Goal: Task Accomplishment & Management: Complete application form

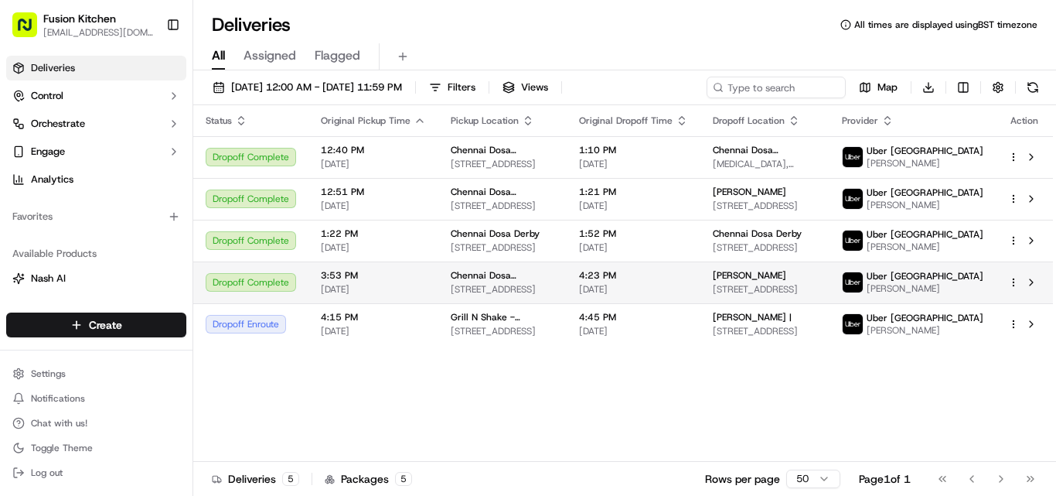
click at [514, 283] on span "[STREET_ADDRESS]" at bounding box center [503, 289] width 104 height 12
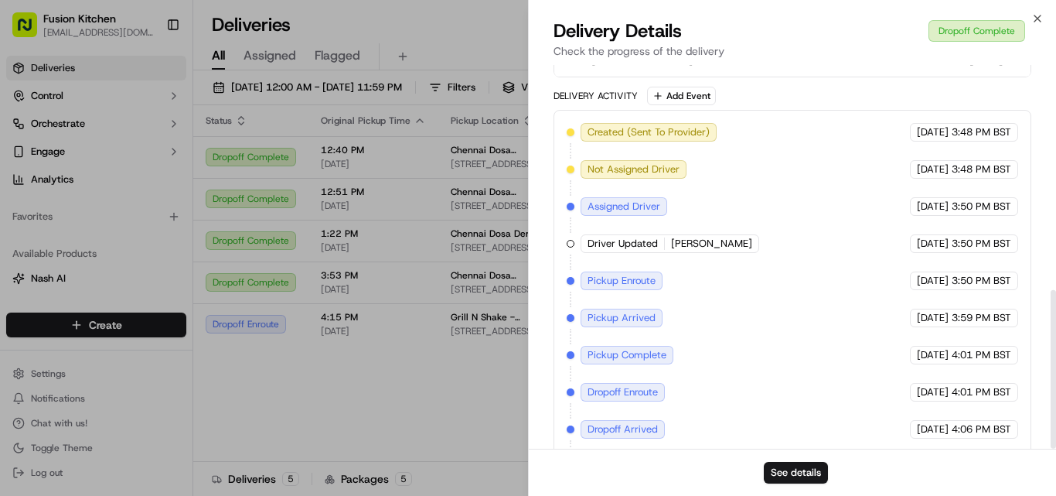
scroll to position [543, 0]
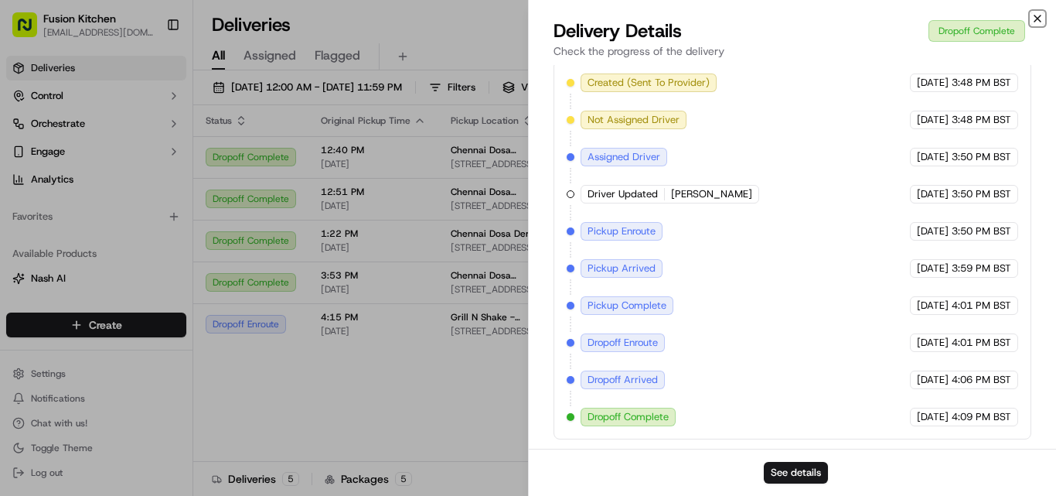
click at [1041, 20] on icon "button" at bounding box center [1037, 18] width 12 height 12
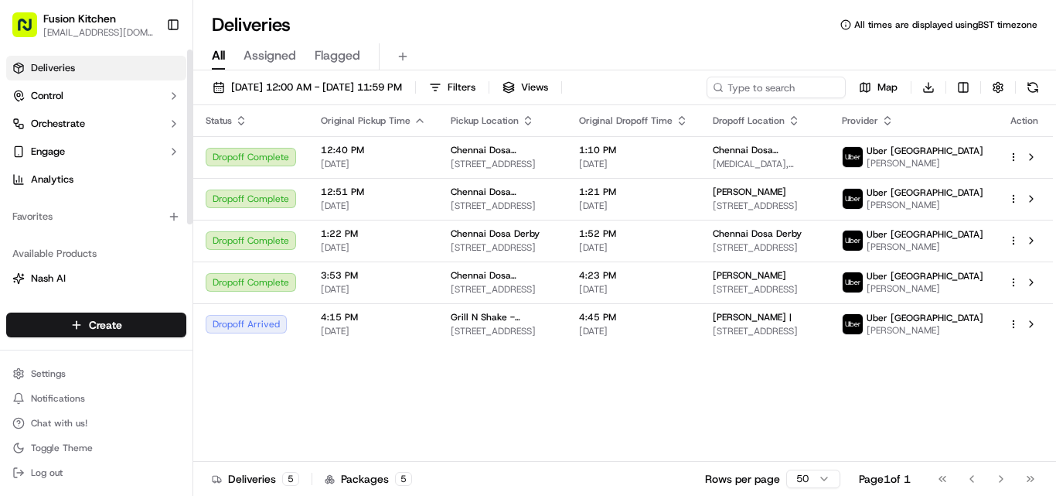
click at [112, 325] on html "Fusion Kitchen [EMAIL_ADDRESS][DOMAIN_NAME] Toggle Sidebar Deliveries Control O…" at bounding box center [528, 248] width 1056 height 496
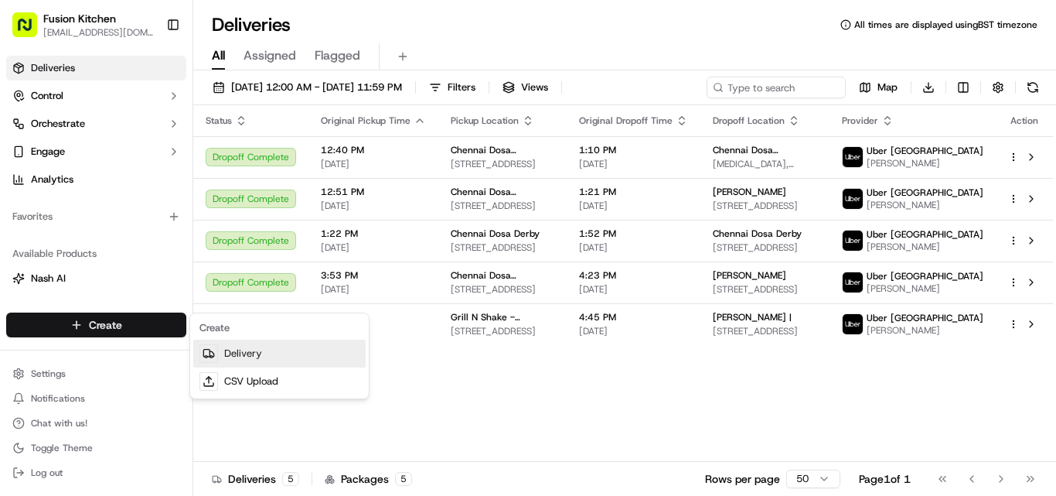
click at [249, 359] on link "Delivery" at bounding box center [279, 353] width 172 height 28
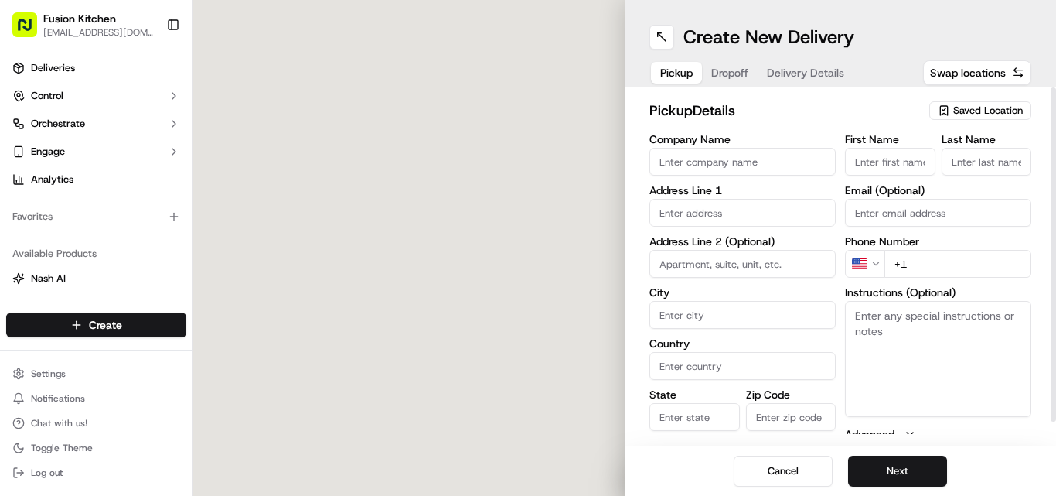
click at [772, 152] on input "Company Name" at bounding box center [742, 162] width 186 height 28
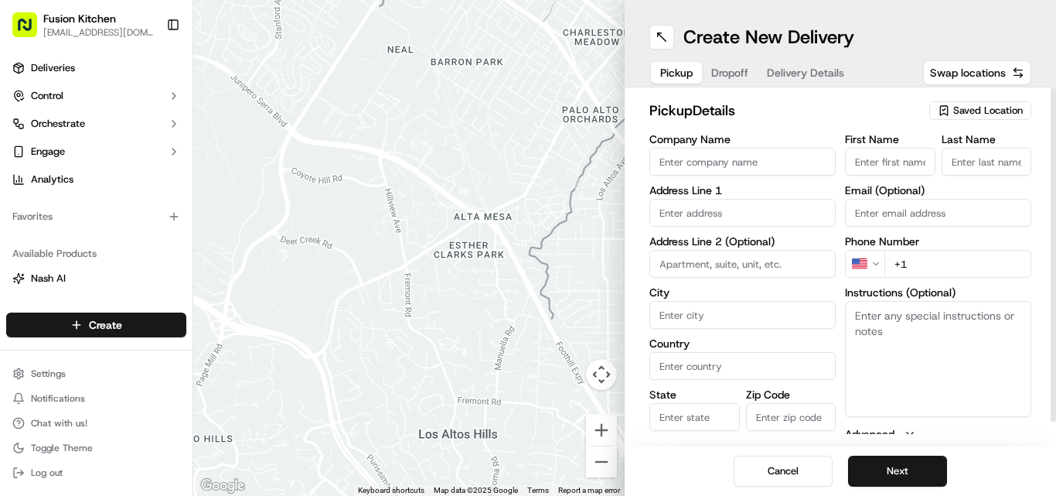
paste input "Virundhu Vilas"
type input "Virundhu Vilas"
click at [924, 265] on input "+1" at bounding box center [957, 264] width 147 height 28
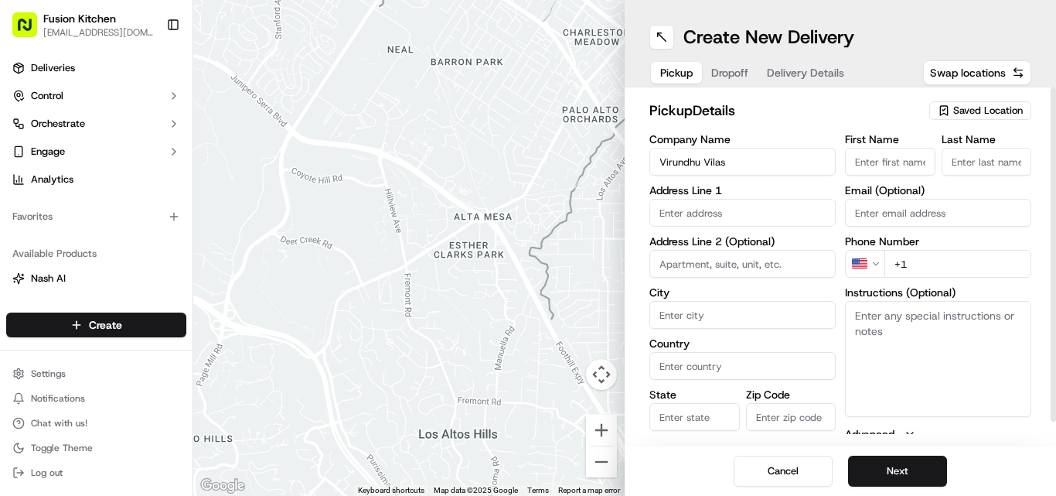
paste input "44 1293 241939"
type input "[PHONE_NUMBER]"
click at [875, 328] on textarea "Instructions (Optional)" at bounding box center [938, 359] width 186 height 116
paste textarea "[PERSON_NAME]. [STREET_ADDRESS][PERSON_NAME]"
click at [874, 315] on textarea "[PERSON_NAME]. [STREET_ADDRESS][PERSON_NAME]" at bounding box center [938, 359] width 186 height 116
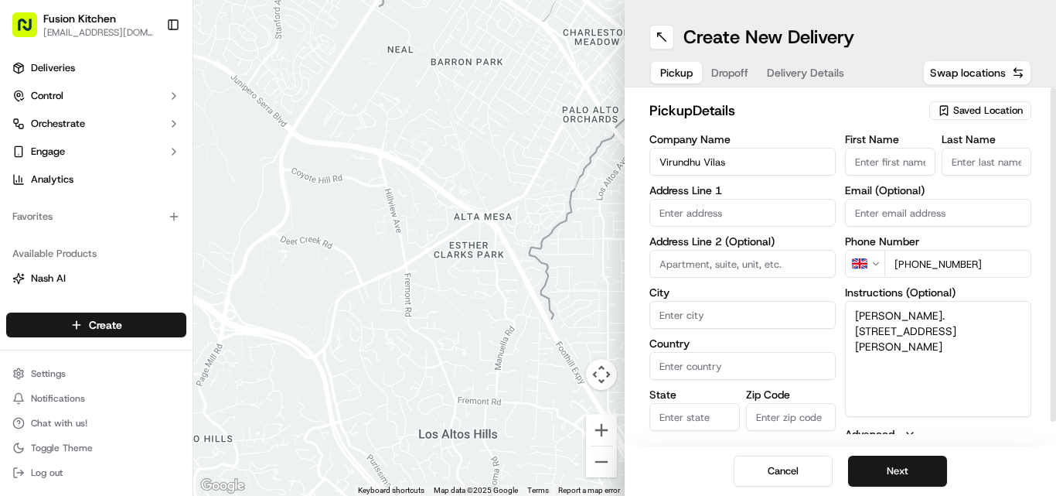
drag, startPoint x: 874, startPoint y: 315, endPoint x: 885, endPoint y: 315, distance: 11.6
click at [885, 315] on textarea "[PERSON_NAME]. [STREET_ADDRESS][PERSON_NAME]" at bounding box center [938, 359] width 186 height 116
type textarea ". [STREET_ADDRESS][PERSON_NAME]"
click at [888, 185] on label "Email (Optional)" at bounding box center [938, 190] width 186 height 11
click at [888, 199] on input "Email (Optional)" at bounding box center [938, 213] width 186 height 28
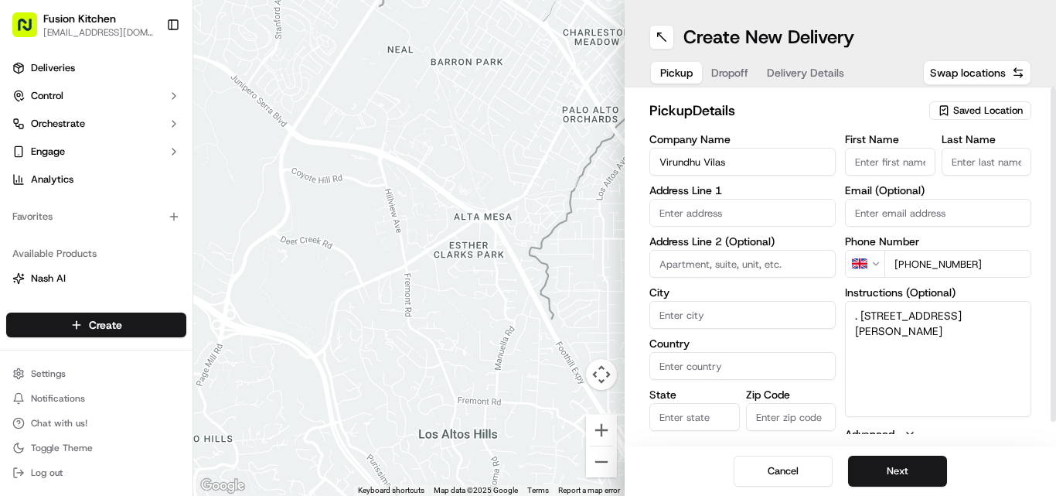
click at [884, 169] on input "First Name" at bounding box center [890, 162] width 90 height 28
paste input "[PERSON_NAME]"
type input "[PERSON_NAME]"
click at [993, 171] on input "Last Name" at bounding box center [987, 162] width 90 height 28
paste input "[PERSON_NAME]"
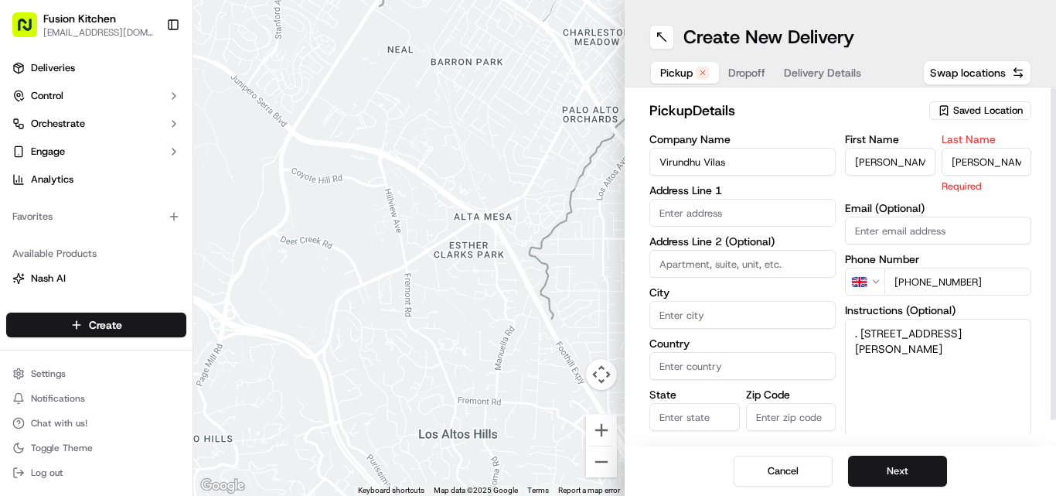
click at [964, 159] on input "[PERSON_NAME]" at bounding box center [987, 162] width 90 height 28
type input "Murali"
click at [896, 162] on input "[PERSON_NAME]" at bounding box center [890, 162] width 90 height 28
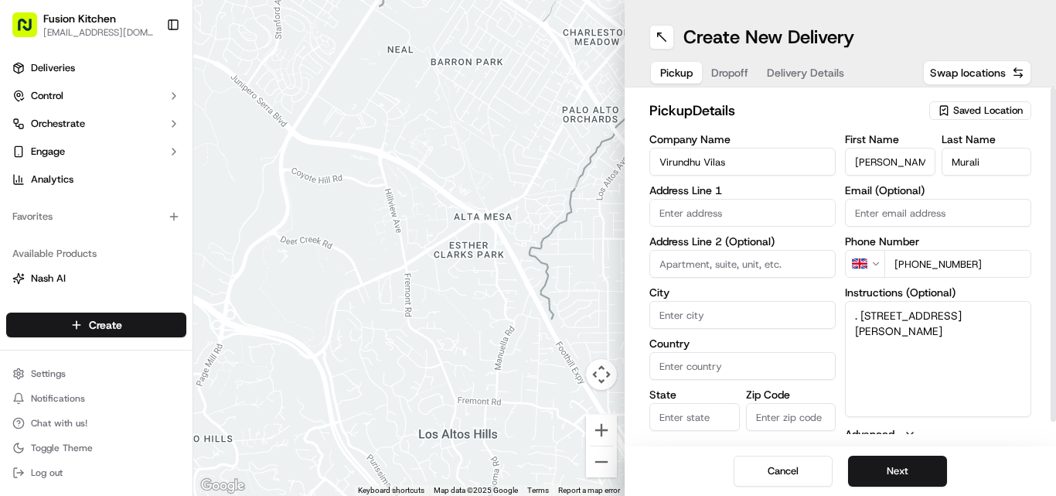
click at [896, 162] on input "[PERSON_NAME]" at bounding box center [890, 162] width 90 height 28
type input "Bala"
drag, startPoint x: 864, startPoint y: 312, endPoint x: 985, endPoint y: 346, distance: 126.1
click at [985, 346] on textarea ". [STREET_ADDRESS][PERSON_NAME]" at bounding box center [938, 359] width 186 height 116
click at [782, 203] on input "text" at bounding box center [742, 213] width 186 height 28
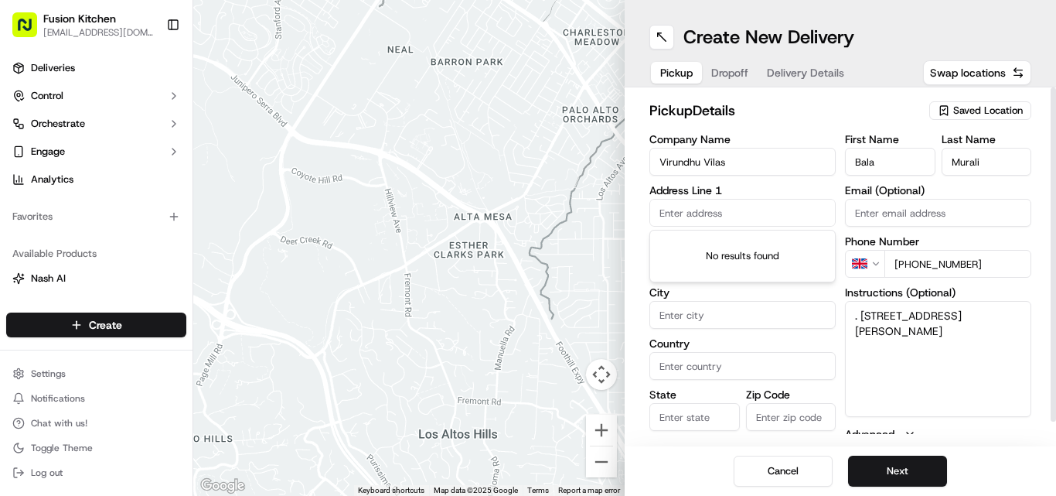
paste input "[STREET_ADDRESS][PERSON_NAME]"
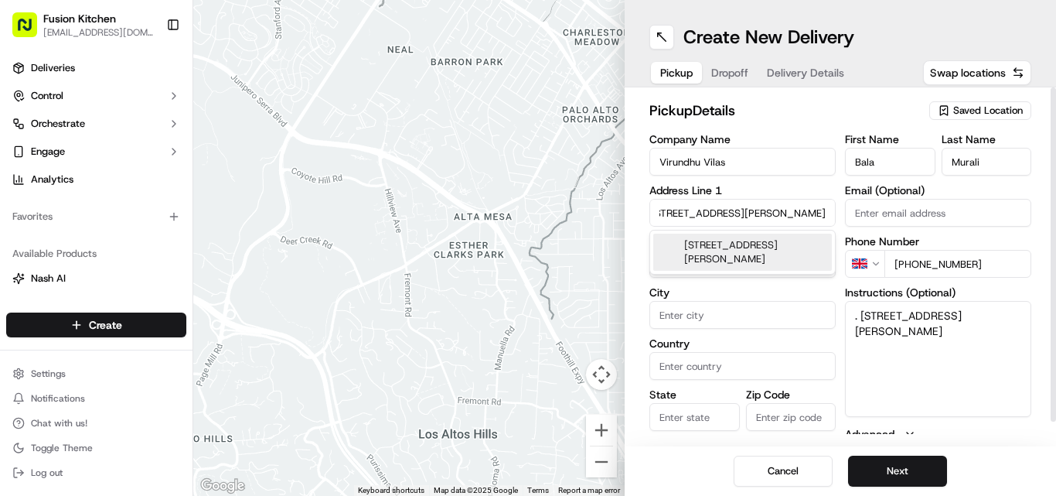
click at [770, 245] on div "[STREET_ADDRESS][PERSON_NAME]" at bounding box center [742, 251] width 179 height 37
type input "[STREET_ADDRESS][PERSON_NAME]"
type input "[PERSON_NAME]"
type input "[GEOGRAPHIC_DATA]"
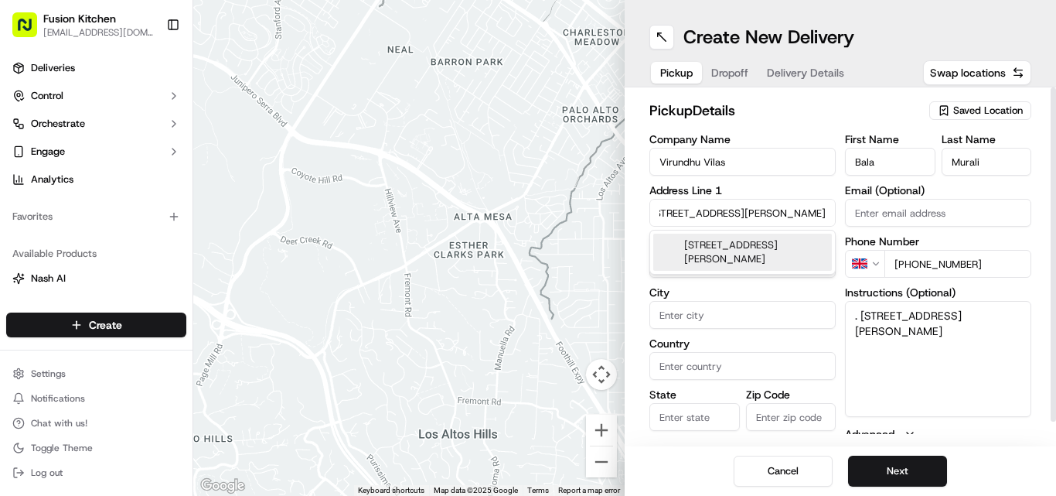
type input "RH10 1XX"
type input "[STREET_ADDRESS]"
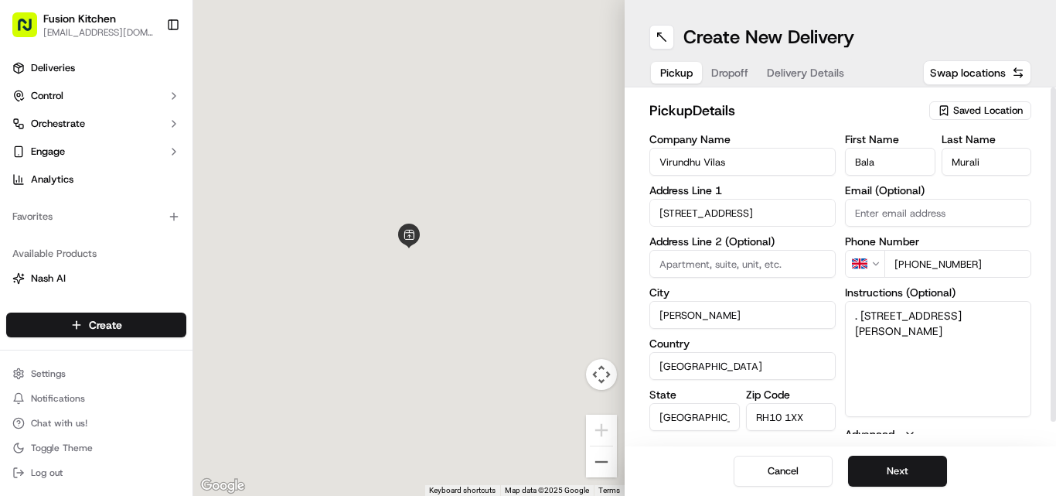
scroll to position [0, 0]
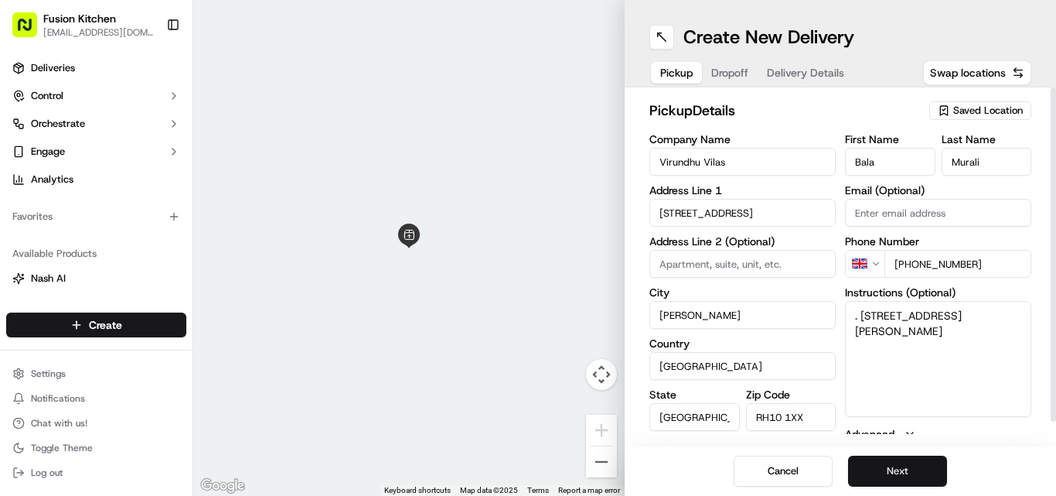
click at [908, 469] on button "Next" at bounding box center [897, 470] width 99 height 31
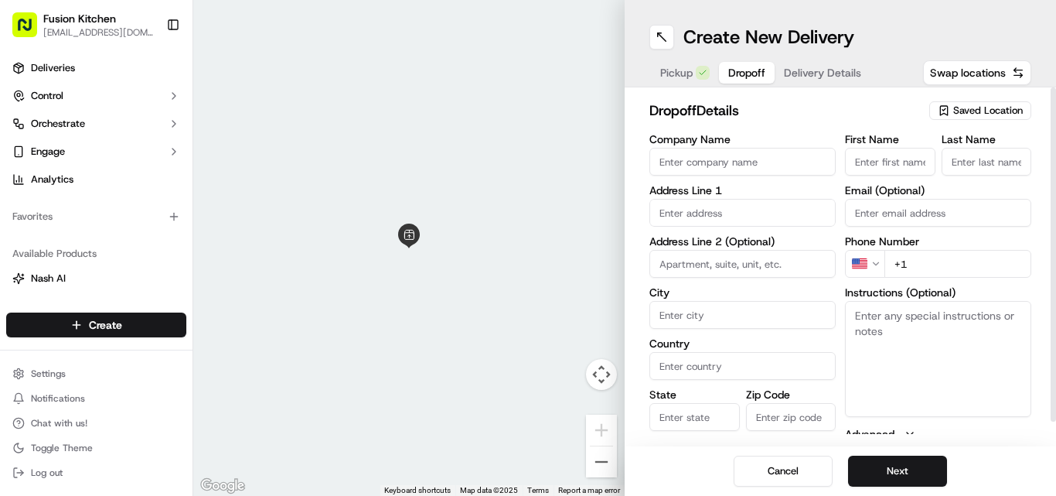
click at [868, 322] on textarea "Instructions (Optional)" at bounding box center [938, 359] width 186 height 116
paste textarea "Raza Poduvachola | 07956295218 [STREET_ADDRESS][PERSON_NAME]"
click at [867, 315] on textarea "Raza Poduvachola | 07956295218 [STREET_ADDRESS][PERSON_NAME]" at bounding box center [938, 359] width 186 height 116
drag, startPoint x: 867, startPoint y: 315, endPoint x: 908, endPoint y: 314, distance: 41.0
click at [908, 314] on textarea "Raza Poduvachola | 07956295218 [STREET_ADDRESS][PERSON_NAME]" at bounding box center [938, 359] width 186 height 116
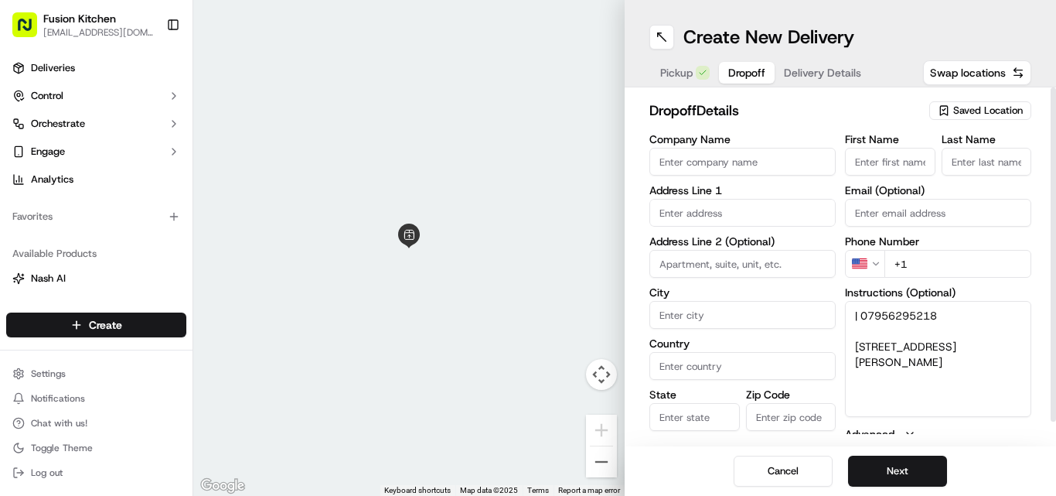
type textarea "| 07956295218 [STREET_ADDRESS][PERSON_NAME]"
click at [926, 157] on input "First Name" at bounding box center [890, 162] width 90 height 28
paste input "[PERSON_NAME]"
type input "[PERSON_NAME]"
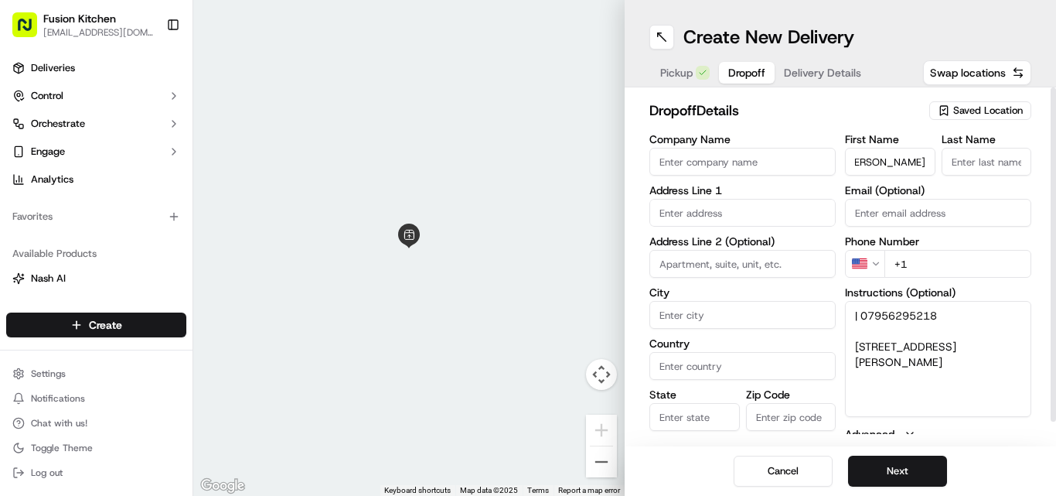
paste input "[PERSON_NAME]"
click at [981, 162] on input "Last Name" at bounding box center [987, 162] width 90 height 28
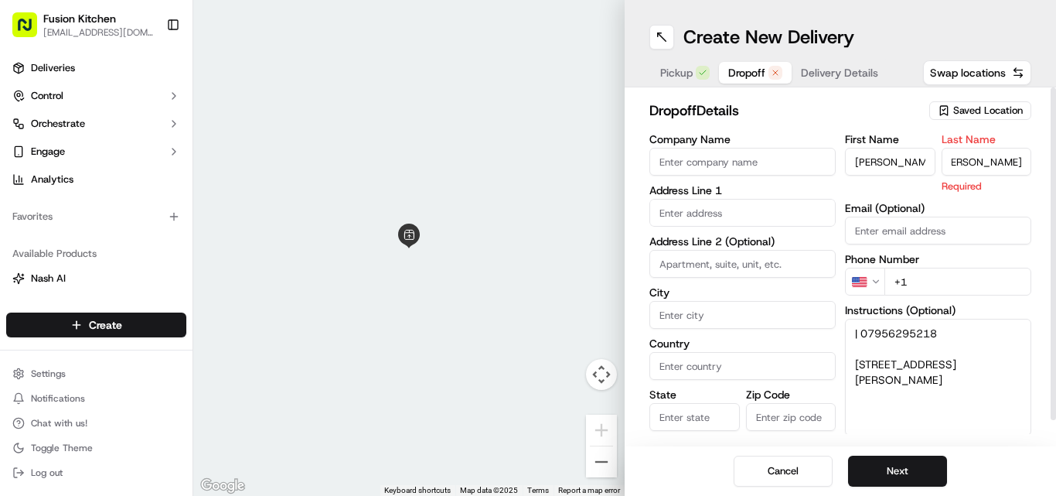
click at [956, 164] on input "[PERSON_NAME]" at bounding box center [987, 162] width 90 height 28
type input "Poduvachola"
click at [888, 152] on input "[PERSON_NAME]" at bounding box center [890, 162] width 90 height 28
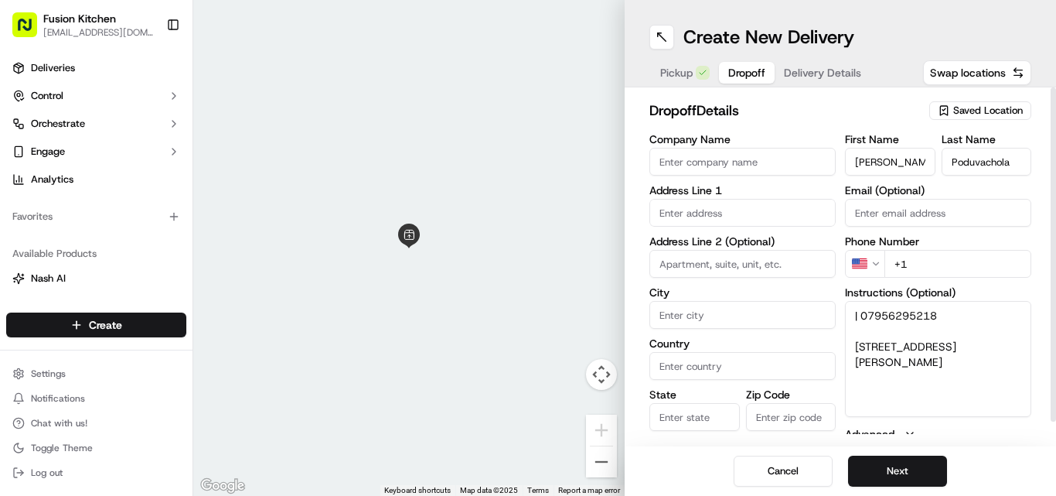
click at [888, 152] on input "[PERSON_NAME]" at bounding box center [890, 162] width 90 height 28
type input "Raza"
click at [877, 322] on textarea "| 07956295218 [STREET_ADDRESS][PERSON_NAME]" at bounding box center [938, 359] width 186 height 116
click at [862, 258] on html "Fusion Kitchen [EMAIL_ADDRESS][DOMAIN_NAME] Toggle Sidebar Deliveries Control O…" at bounding box center [528, 248] width 1056 height 496
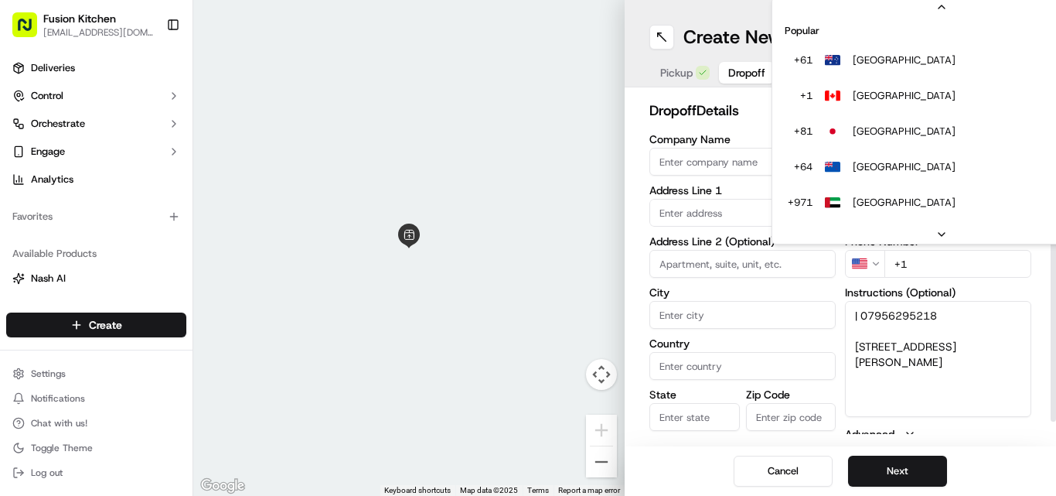
scroll to position [66, 0]
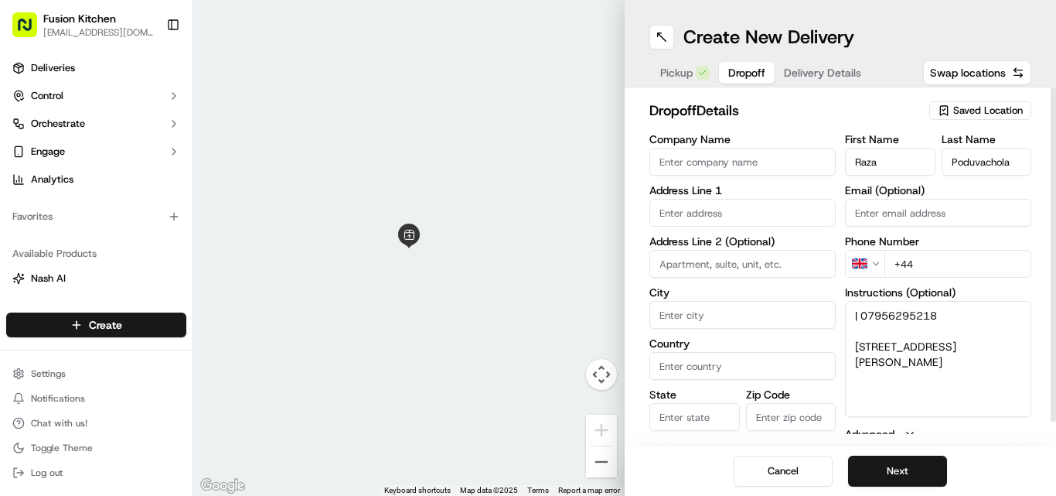
click at [935, 244] on label "Phone Number" at bounding box center [938, 241] width 186 height 11
click at [941, 266] on input "+44" at bounding box center [957, 264] width 147 height 28
paste input "07956 295218"
type input "[PHONE_NUMBER]"
click at [855, 343] on textarea "| 07956295218 [STREET_ADDRESS][PERSON_NAME]" at bounding box center [938, 359] width 186 height 116
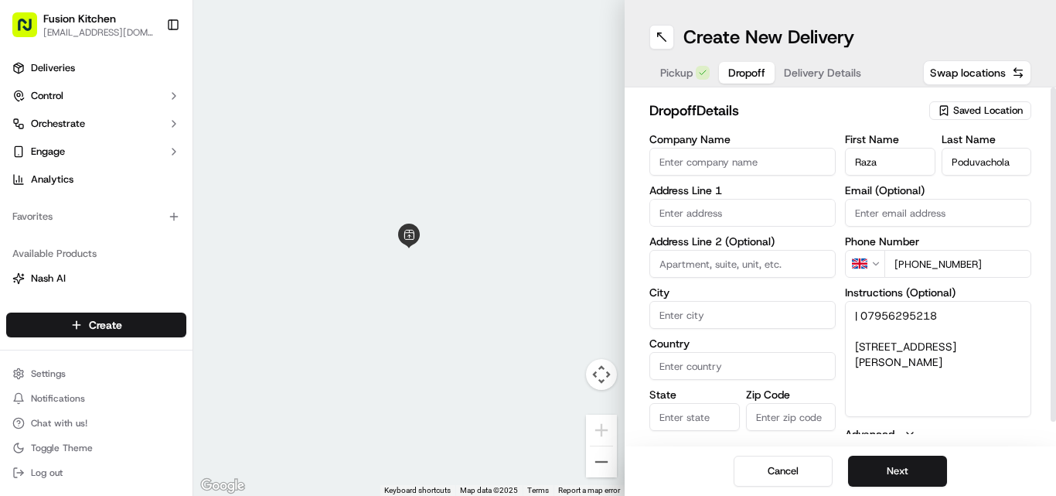
drag, startPoint x: 855, startPoint y: 343, endPoint x: 982, endPoint y: 361, distance: 128.0
click at [982, 361] on textarea "| 07956295218 [STREET_ADDRESS][PERSON_NAME]" at bounding box center [938, 359] width 186 height 116
click at [734, 210] on input "text" at bounding box center [742, 213] width 186 height 28
paste input "[STREET_ADDRESS][PERSON_NAME]"
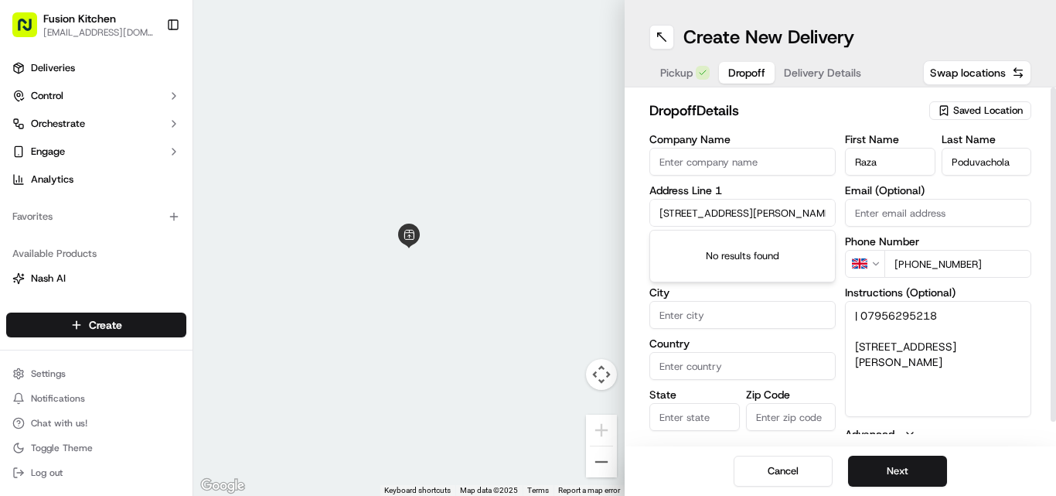
scroll to position [0, 15]
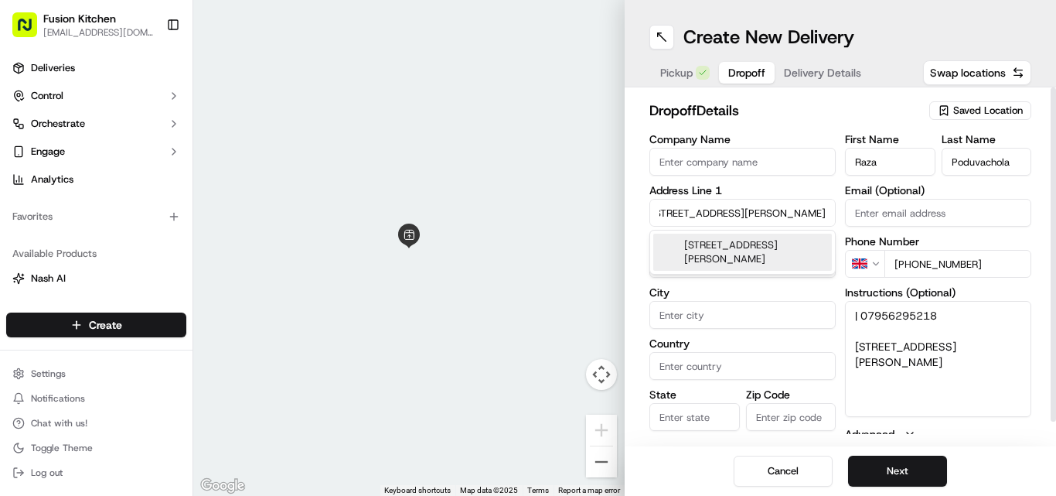
click at [720, 256] on div "[STREET_ADDRESS][PERSON_NAME]" at bounding box center [742, 251] width 179 height 37
type input "[STREET_ADDRESS][PERSON_NAME][PERSON_NAME]"
type input "[PERSON_NAME]"
type input "[GEOGRAPHIC_DATA]"
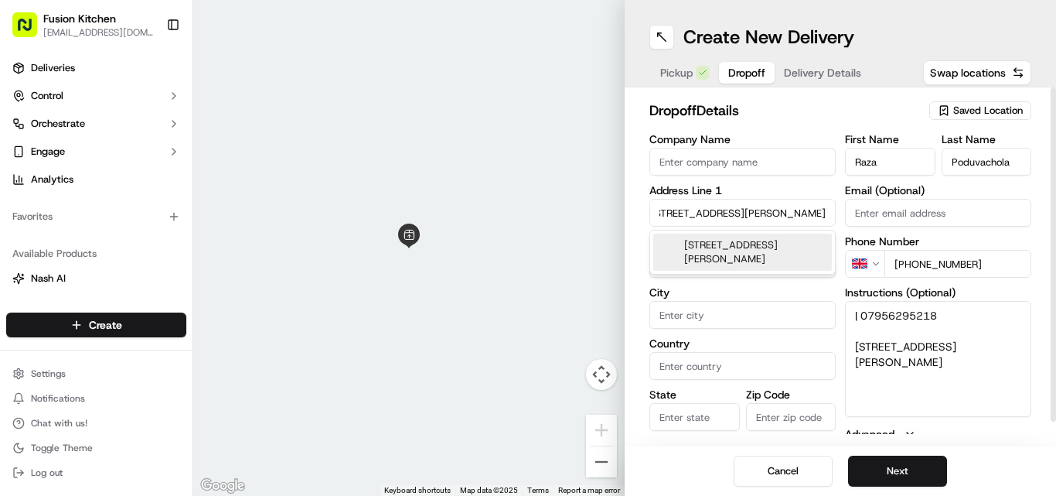
type input "RH11 9LX"
type input "[STREET_ADDRESS]"
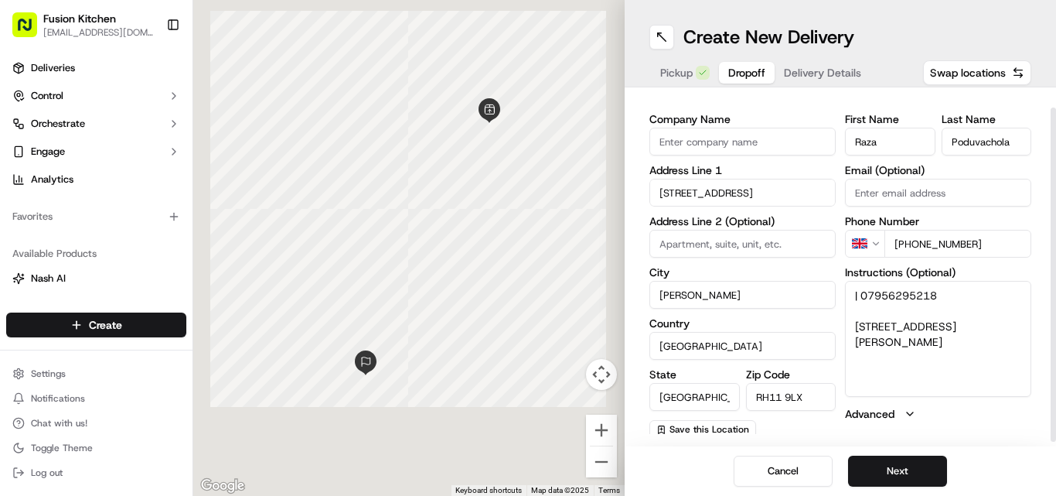
scroll to position [25, 0]
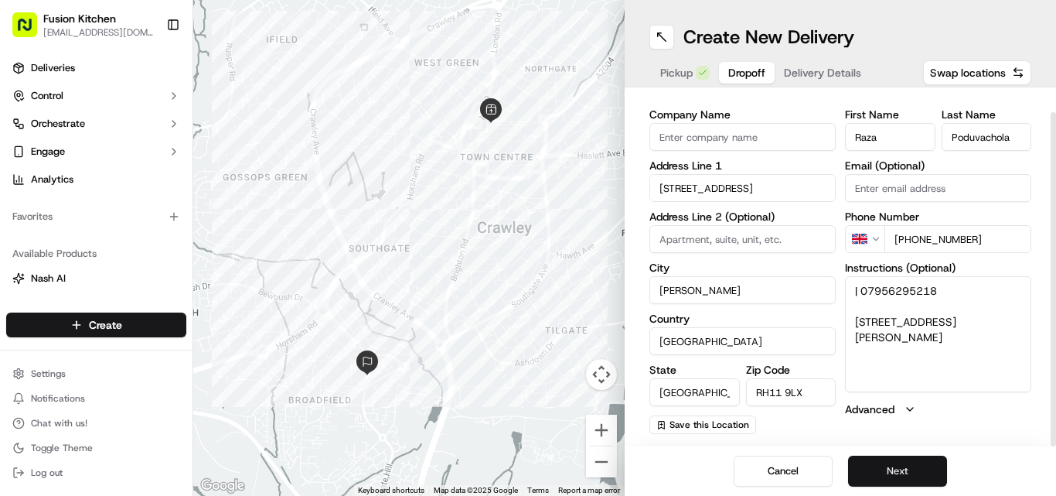
click at [882, 467] on button "Next" at bounding box center [897, 470] width 99 height 31
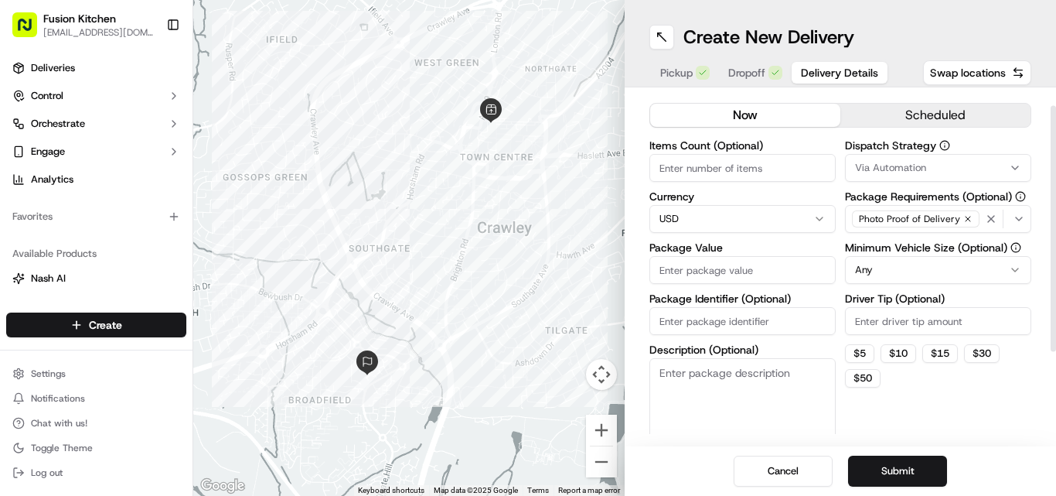
click at [687, 216] on html "Fusion Kitchen [EMAIL_ADDRESS][DOMAIN_NAME] Toggle Sidebar Deliveries Control O…" at bounding box center [528, 248] width 1056 height 496
click at [769, 269] on input "Package Value" at bounding box center [742, 270] width 186 height 28
paste input "35.58"
type input "35.58"
click at [908, 472] on button "Submit" at bounding box center [897, 470] width 99 height 31
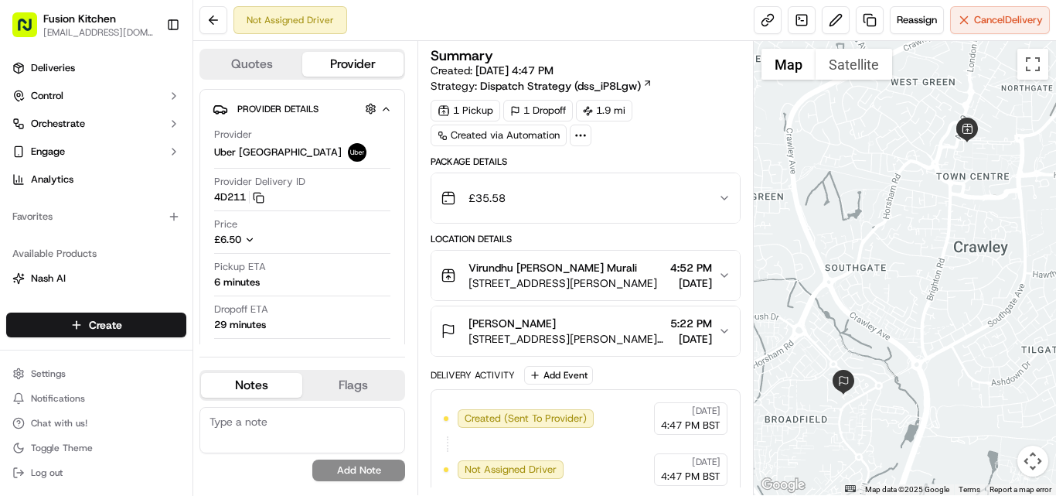
click at [592, 336] on span "[STREET_ADDRESS][PERSON_NAME][PERSON_NAME]" at bounding box center [567, 338] width 196 height 15
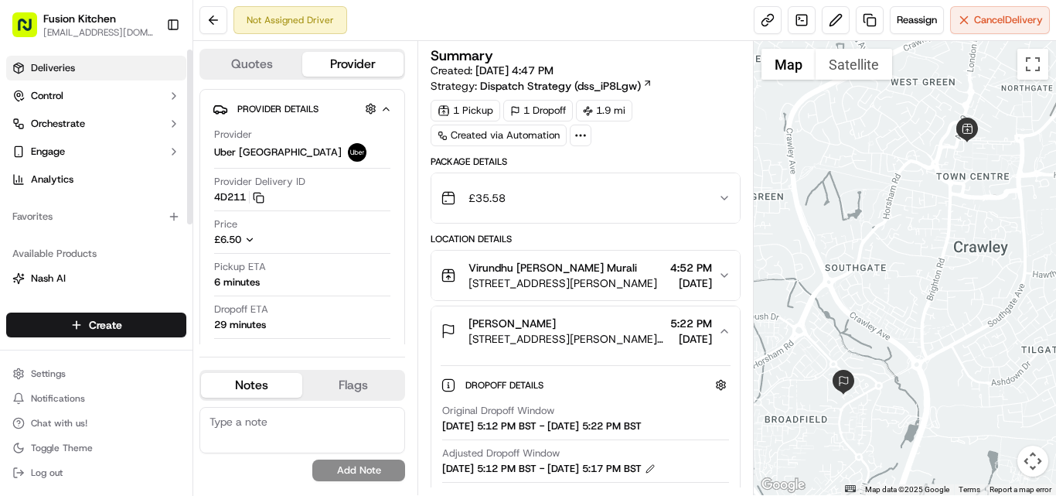
click at [47, 71] on span "Deliveries" at bounding box center [53, 68] width 44 height 14
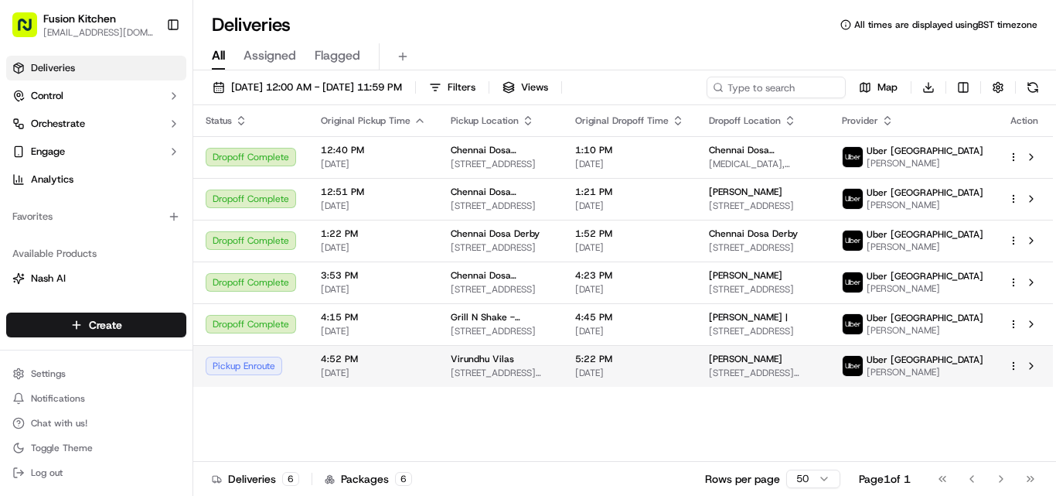
click at [507, 374] on div "Virundhu Vilas [STREET_ADDRESS][PERSON_NAME]" at bounding box center [501, 366] width 100 height 26
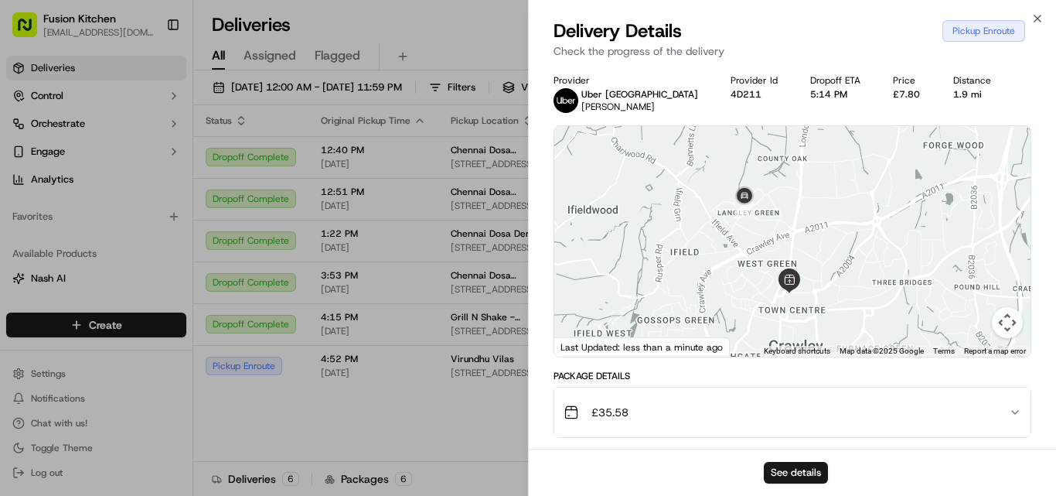
drag, startPoint x: 846, startPoint y: 176, endPoint x: 812, endPoint y: 295, distance: 123.8
click at [812, 295] on div at bounding box center [792, 241] width 476 height 230
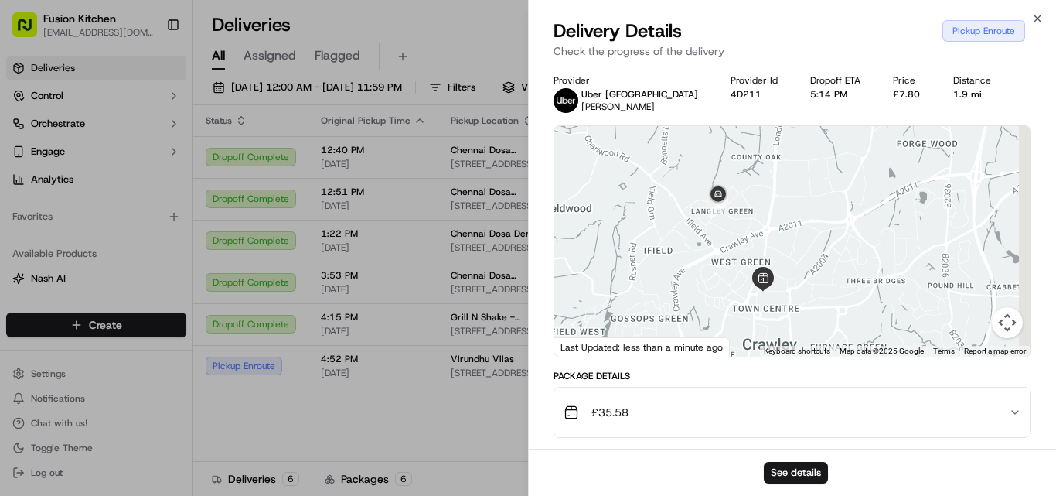
drag, startPoint x: 736, startPoint y: 216, endPoint x: 708, endPoint y: 215, distance: 27.9
click at [708, 215] on img "1" at bounding box center [718, 207] width 20 height 20
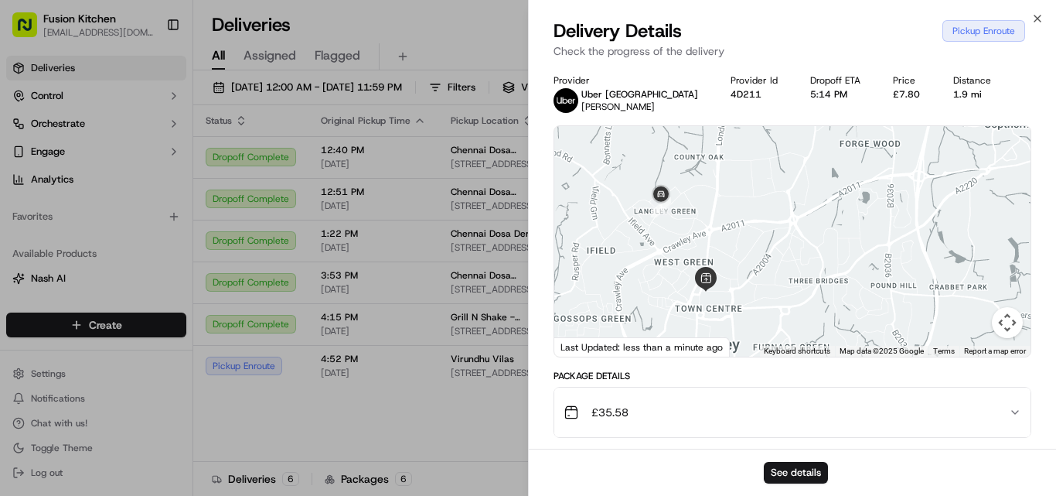
drag, startPoint x: 724, startPoint y: 260, endPoint x: 663, endPoint y: 260, distance: 60.3
click at [664, 260] on div at bounding box center [792, 241] width 476 height 230
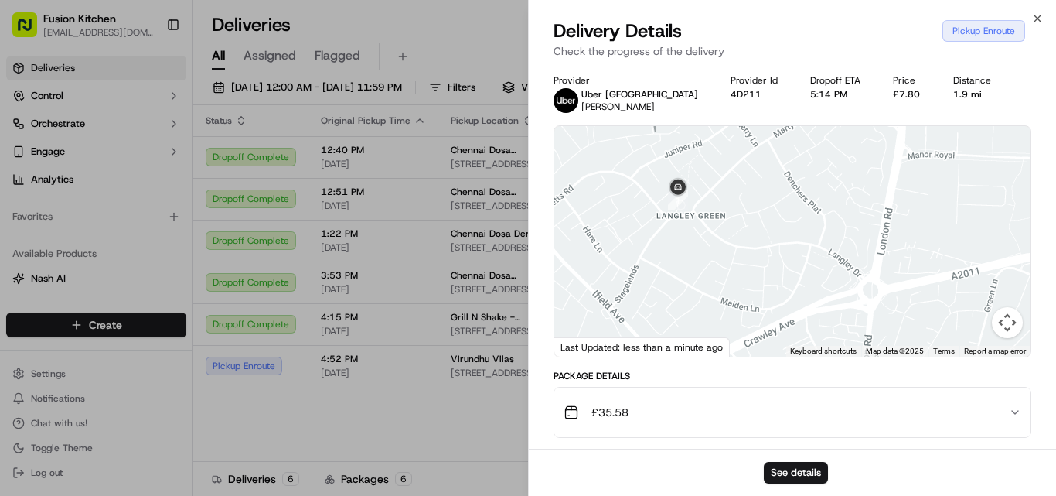
drag, startPoint x: 668, startPoint y: 178, endPoint x: 690, endPoint y: 254, distance: 79.0
click at [690, 254] on div at bounding box center [792, 241] width 476 height 230
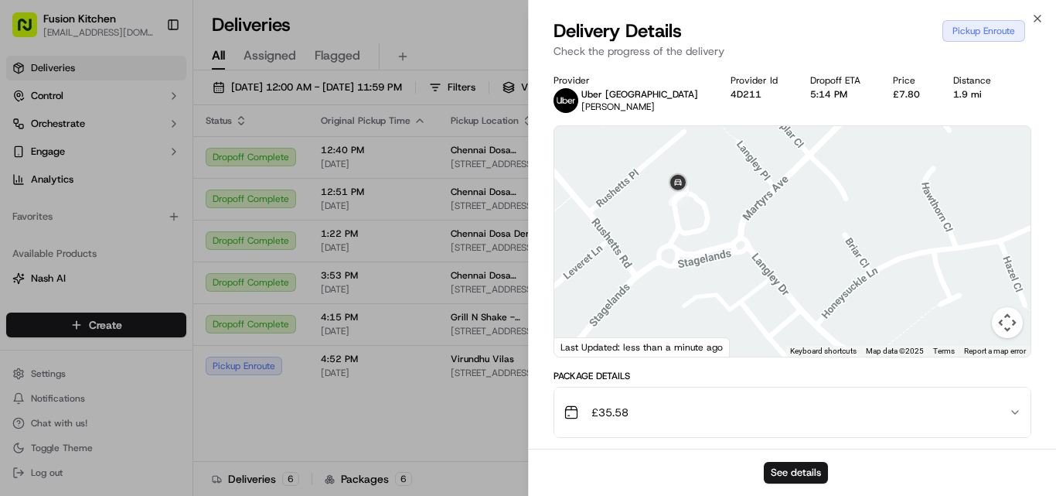
drag, startPoint x: 678, startPoint y: 191, endPoint x: 703, endPoint y: 271, distance: 84.1
click at [703, 271] on div at bounding box center [792, 241] width 476 height 230
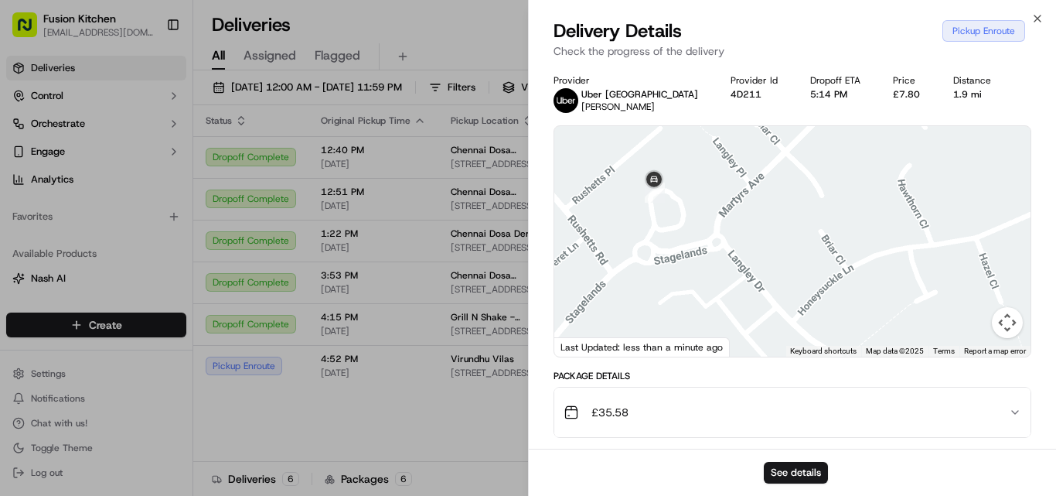
drag, startPoint x: 642, startPoint y: 216, endPoint x: 615, endPoint y: 216, distance: 27.1
click at [615, 216] on div at bounding box center [792, 241] width 476 height 230
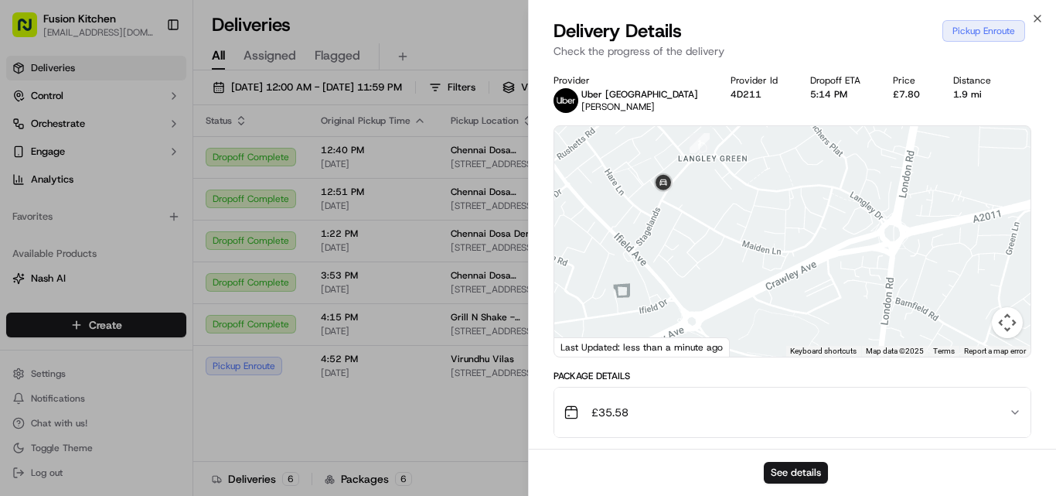
drag, startPoint x: 708, startPoint y: 301, endPoint x: 721, endPoint y: 145, distance: 155.9
click at [719, 148] on div at bounding box center [792, 241] width 476 height 230
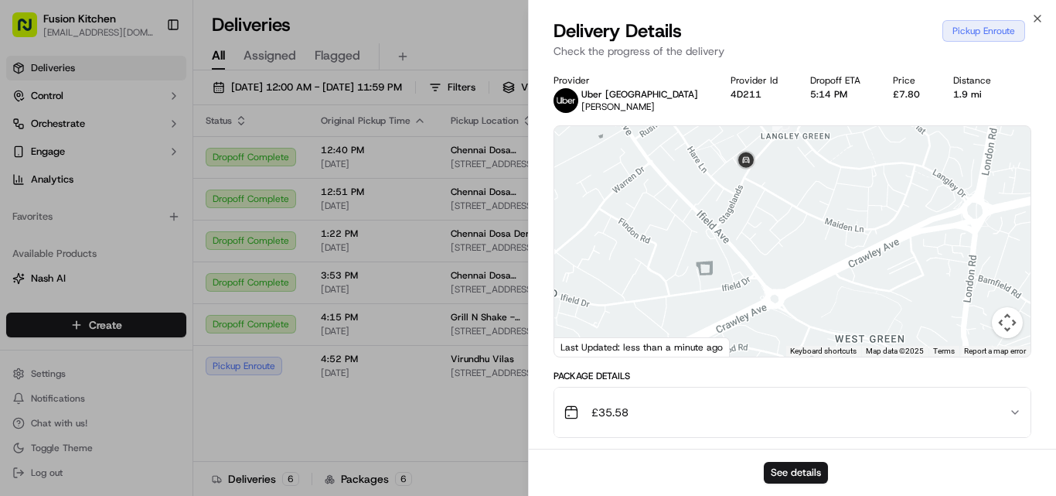
drag, startPoint x: 704, startPoint y: 230, endPoint x: 833, endPoint y: 252, distance: 130.9
click at [833, 252] on div at bounding box center [792, 241] width 476 height 230
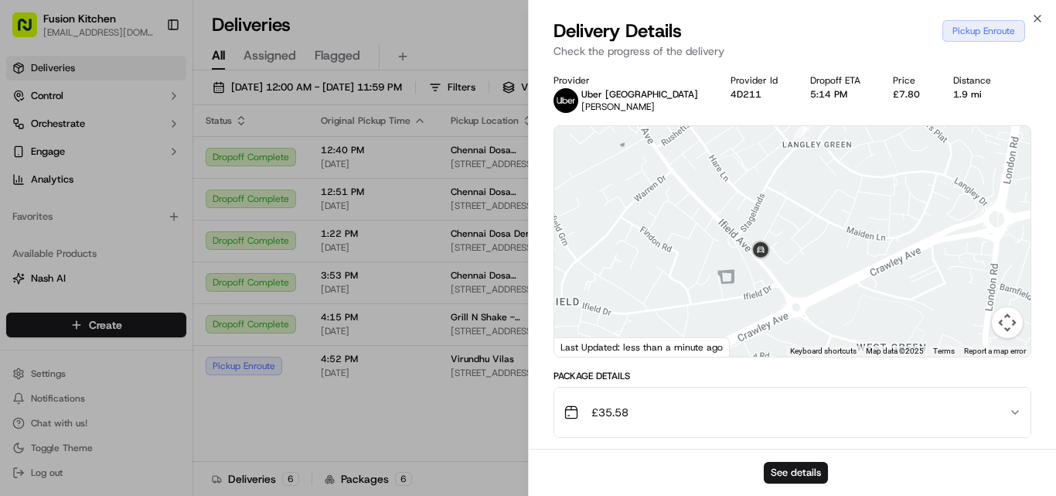
drag, startPoint x: 771, startPoint y: 182, endPoint x: 792, endPoint y: 190, distance: 23.3
click at [792, 190] on div at bounding box center [792, 241] width 476 height 230
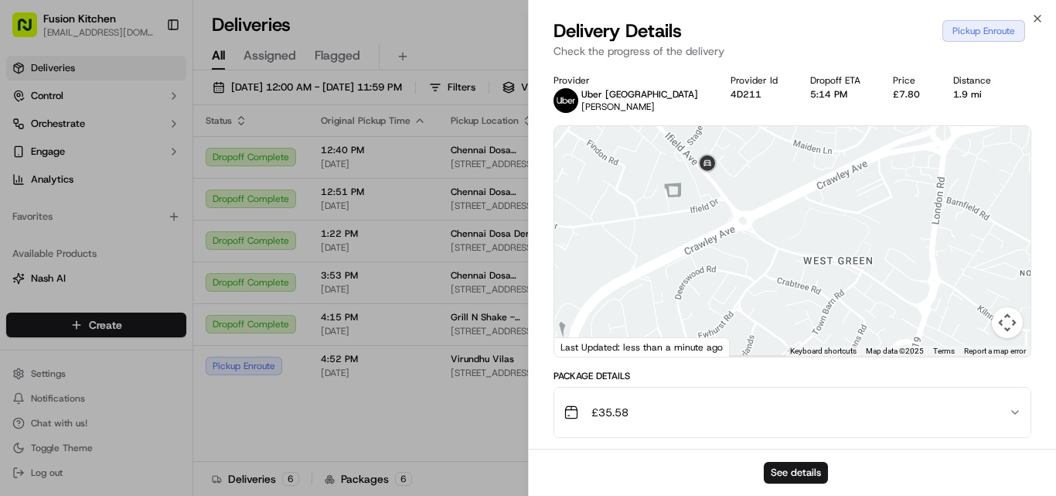
drag, startPoint x: 782, startPoint y: 315, endPoint x: 729, endPoint y: 228, distance: 101.7
click at [729, 228] on div at bounding box center [792, 241] width 476 height 230
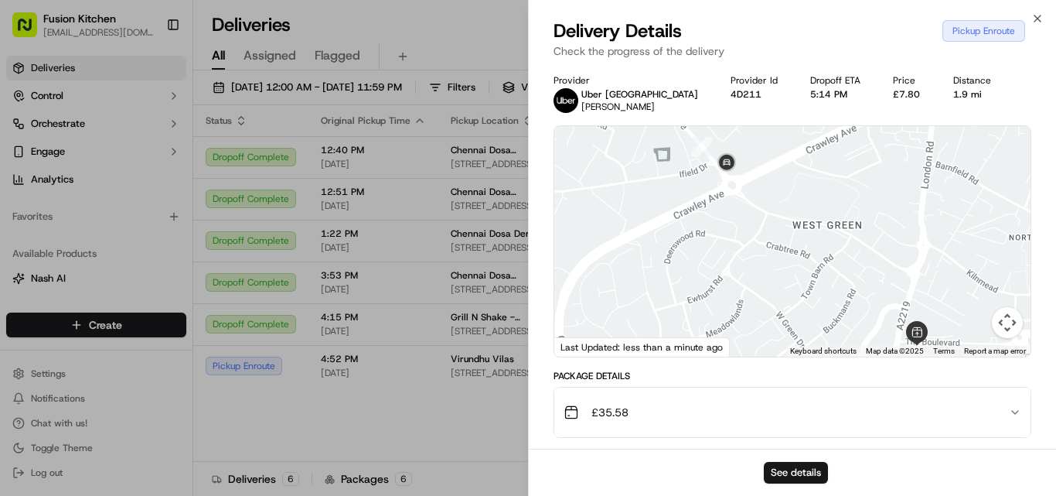
drag, startPoint x: 767, startPoint y: 278, endPoint x: 750, endPoint y: 239, distance: 42.9
click at [754, 240] on div at bounding box center [792, 241] width 476 height 230
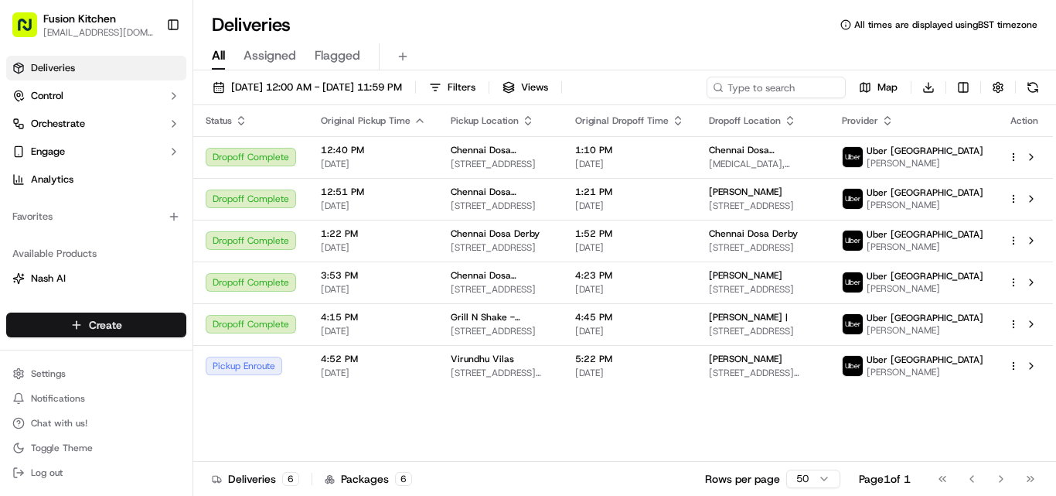
click at [131, 335] on html "Fusion Kitchen [EMAIL_ADDRESS][DOMAIN_NAME] Toggle Sidebar Deliveries Control O…" at bounding box center [528, 248] width 1056 height 496
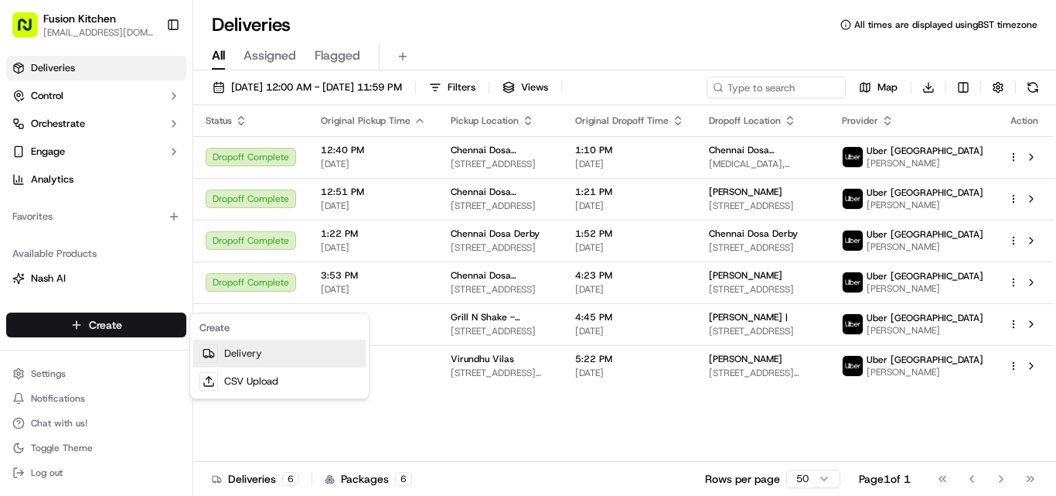
click at [233, 361] on link "Delivery" at bounding box center [279, 353] width 172 height 28
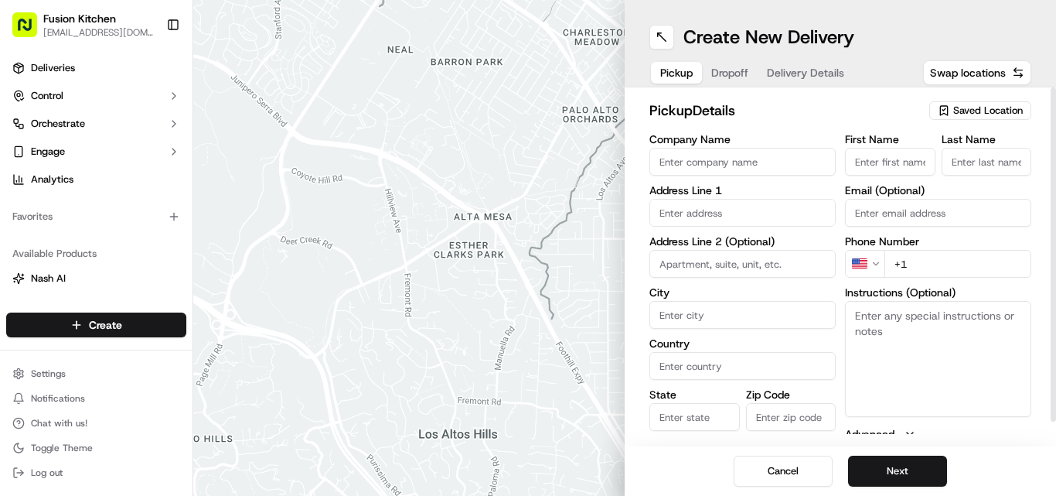
click at [667, 172] on input "Company Name" at bounding box center [742, 162] width 186 height 28
paste input "Chennai Dosa [GEOGRAPHIC_DATA]"
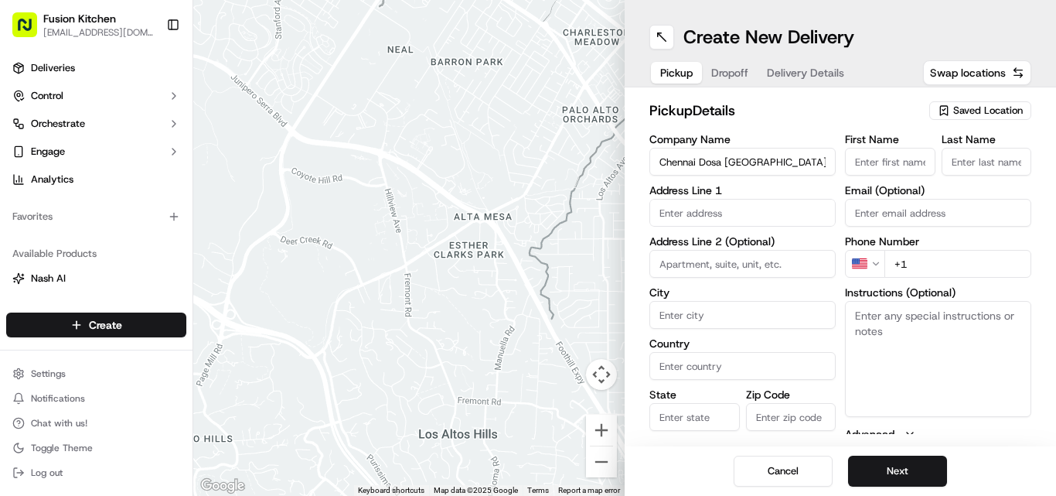
type input "Chennai Dosa [GEOGRAPHIC_DATA]"
click at [941, 273] on input "+1" at bounding box center [957, 264] width 147 height 28
paste input "tel"
click at [934, 264] on input "+" at bounding box center [957, 264] width 147 height 28
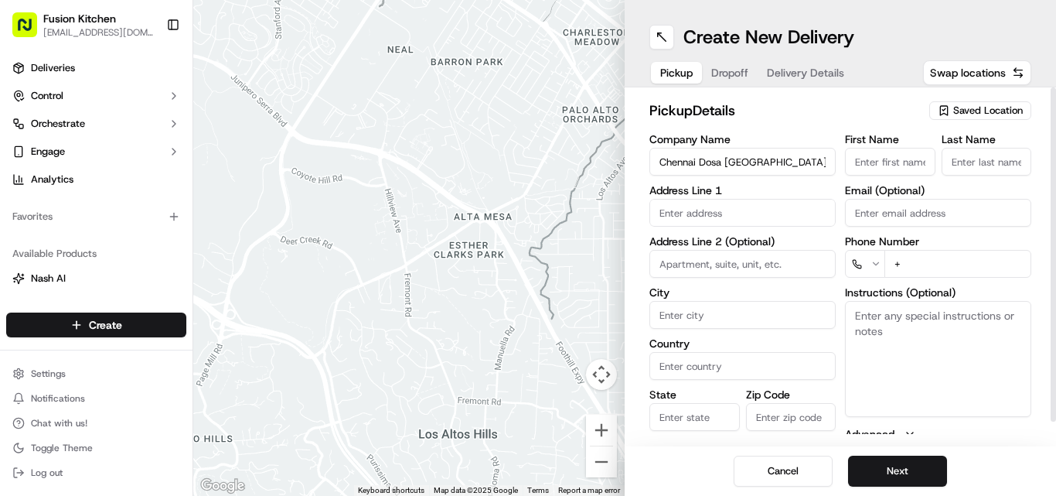
click at [934, 264] on input "+" at bounding box center [957, 264] width 147 height 28
paste input "44 116 261 0077"
type input "[PHONE_NUMBER]"
click at [939, 362] on textarea "Instructions (Optional)" at bounding box center [938, 359] width 186 height 116
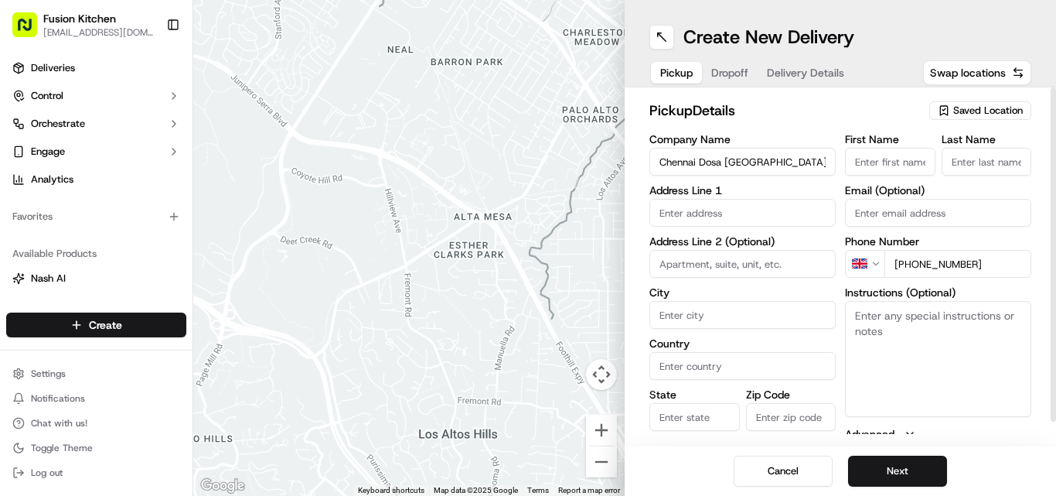
paste textarea "[PERSON_NAME]. [STREET_ADDRESS][PERSON_NAME]"
click at [891, 310] on textarea "[PERSON_NAME]. [STREET_ADDRESS][PERSON_NAME]" at bounding box center [938, 359] width 186 height 116
drag, startPoint x: 891, startPoint y: 310, endPoint x: 928, endPoint y: 311, distance: 37.1
click at [928, 311] on textarea "[PERSON_NAME]. [STREET_ADDRESS][PERSON_NAME]" at bounding box center [938, 359] width 186 height 116
type textarea "[STREET_ADDRESS][PERSON_NAME]"
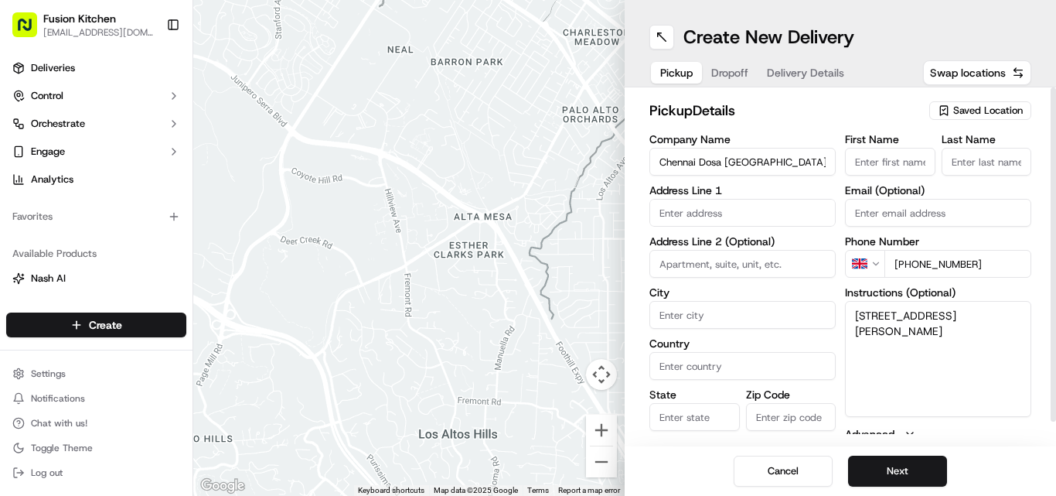
click at [913, 182] on div "First Name Last Name Email (Optional) Phone Number GB [PHONE_NUMBER] Instructio…" at bounding box center [938, 296] width 186 height 325
click at [913, 174] on input "First Name" at bounding box center [890, 162] width 90 height 28
paste input "[PERSON_NAME]"
type input "[PERSON_NAME]"
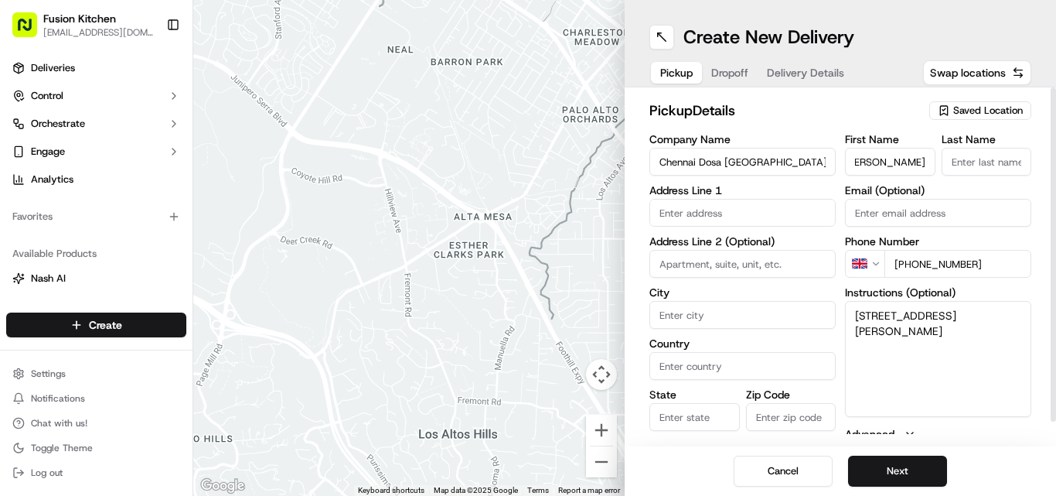
click at [976, 175] on div "First Name [PERSON_NAME] Last Name Email (Optional) Phone Number GB [PHONE_NUMB…" at bounding box center [938, 296] width 186 height 325
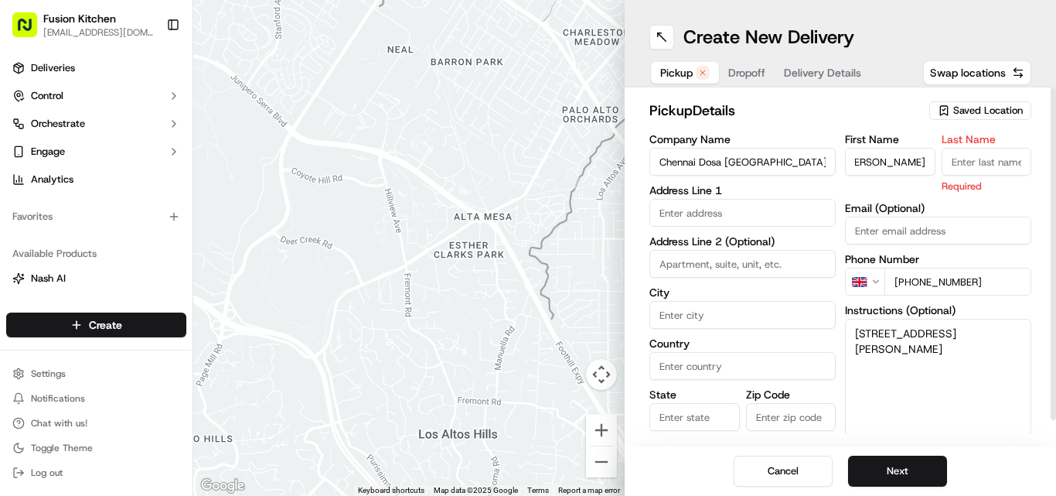
scroll to position [0, 0]
click at [970, 167] on input "Last Name" at bounding box center [987, 162] width 90 height 28
paste input "[PERSON_NAME]"
click at [972, 166] on input "[PERSON_NAME]" at bounding box center [987, 162] width 90 height 28
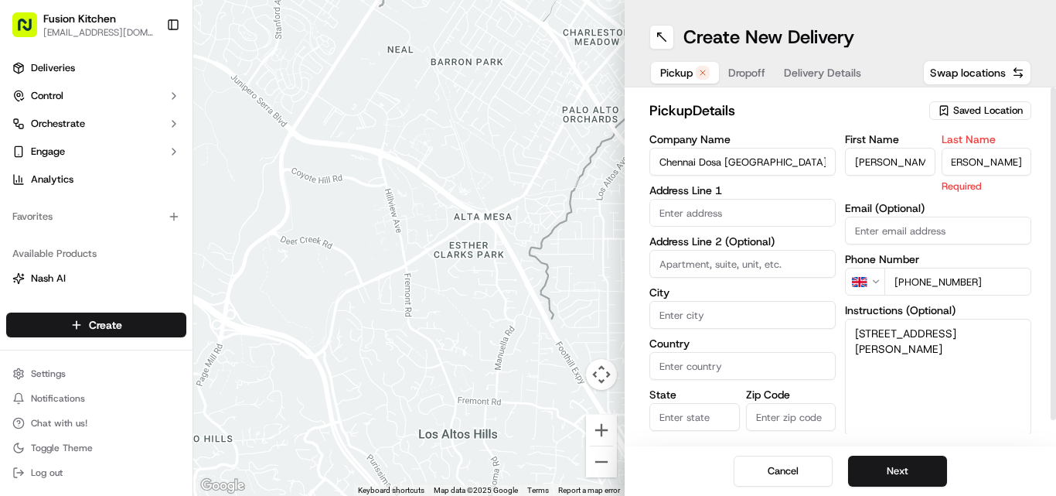
click at [972, 166] on input "[PERSON_NAME]" at bounding box center [987, 162] width 90 height 28
type input "Sadiq"
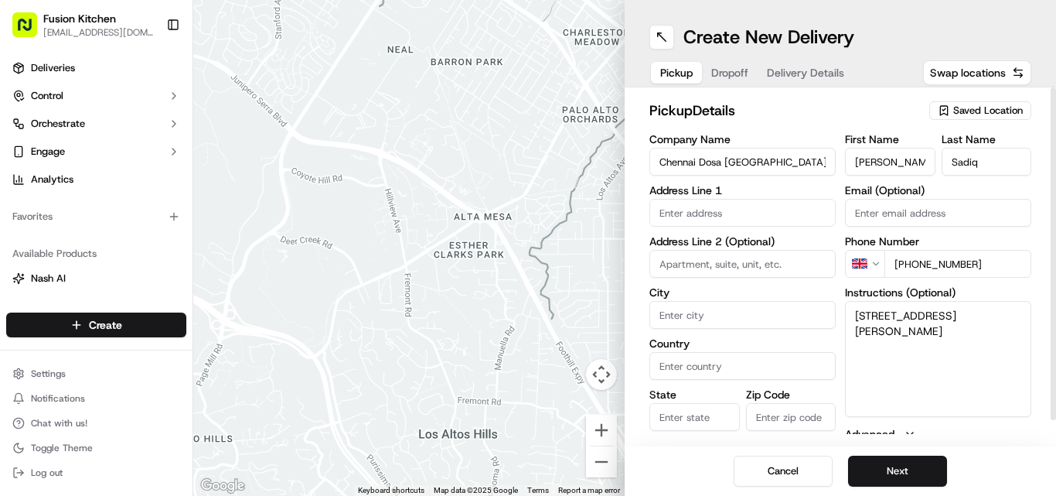
click at [920, 165] on input "[PERSON_NAME]" at bounding box center [890, 162] width 90 height 28
type input "[PERSON_NAME]"
click at [870, 313] on textarea "[STREET_ADDRESS][PERSON_NAME]" at bounding box center [938, 359] width 186 height 116
drag, startPoint x: 870, startPoint y: 313, endPoint x: 1010, endPoint y: 339, distance: 143.1
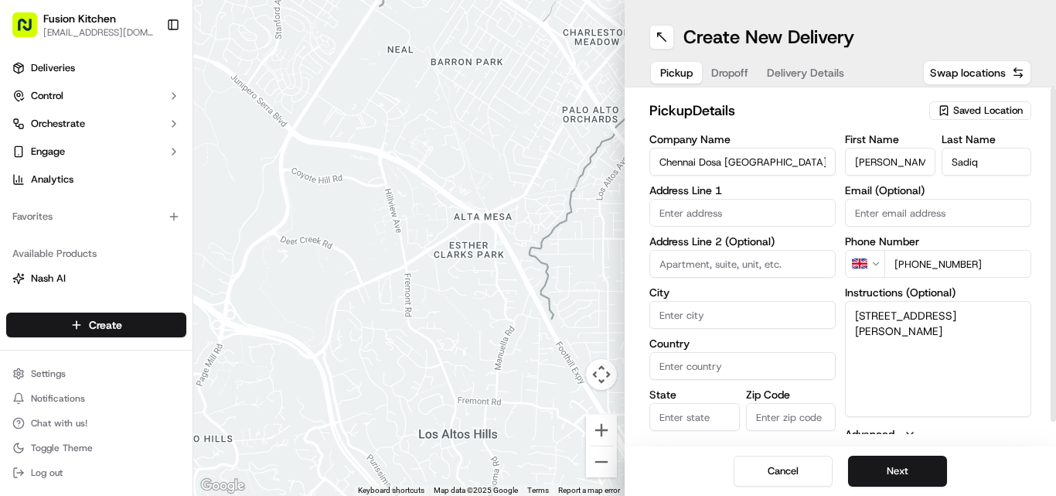
click at [1010, 339] on textarea "[STREET_ADDRESS][PERSON_NAME]" at bounding box center [938, 359] width 186 height 116
click at [719, 212] on input "text" at bounding box center [742, 213] width 186 height 28
paste input "[STREET_ADDRESS][PERSON_NAME]"
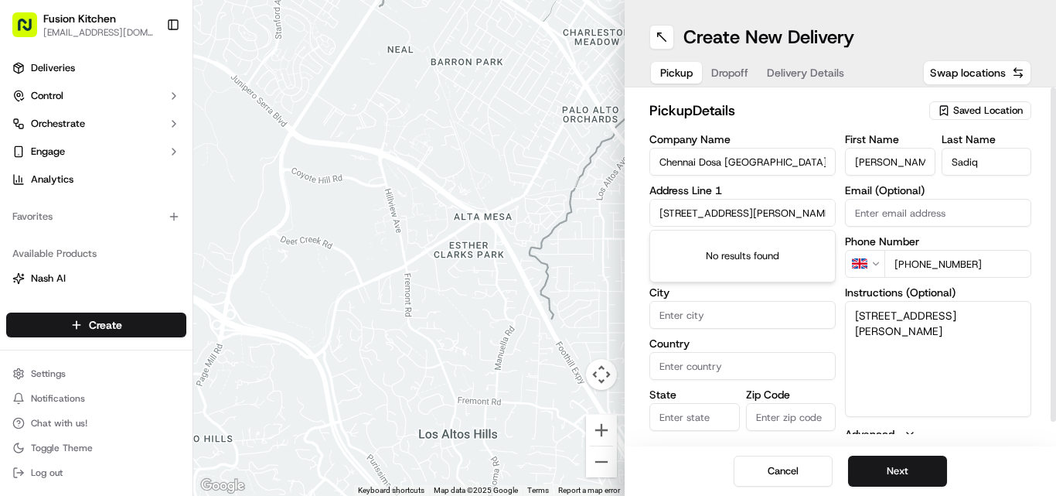
scroll to position [0, 66]
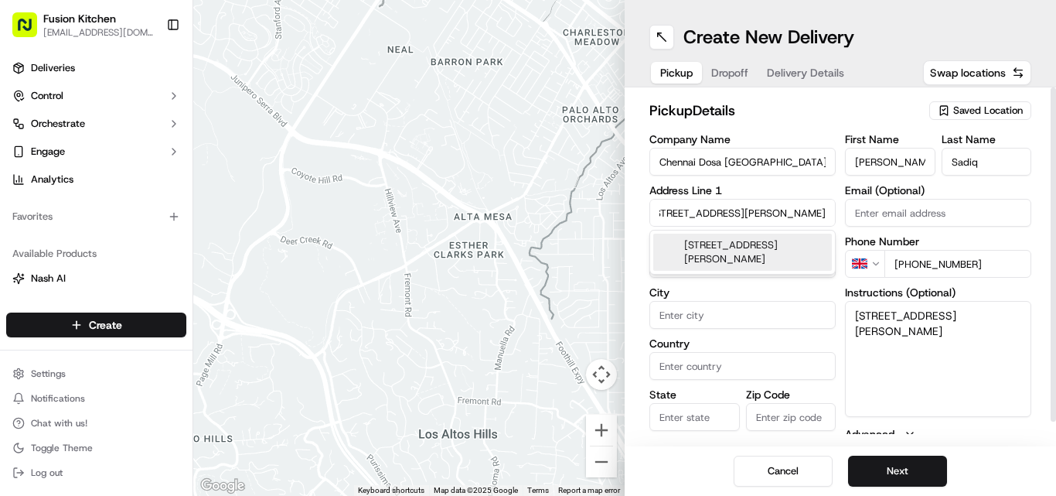
click at [721, 254] on div "[STREET_ADDRESS][PERSON_NAME]" at bounding box center [742, 251] width 179 height 37
type input "[STREET_ADDRESS][PERSON_NAME]"
type input "[GEOGRAPHIC_DATA]"
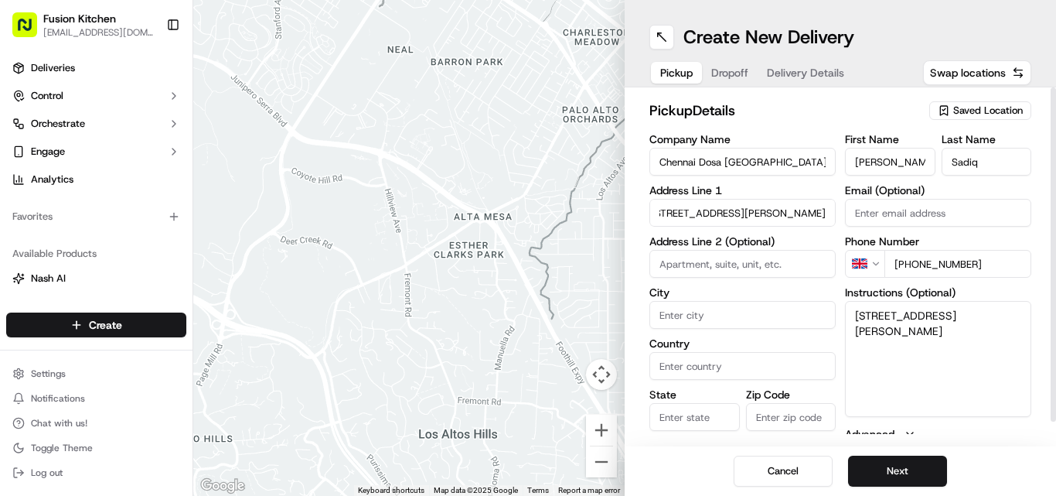
type input "LE4 6PN"
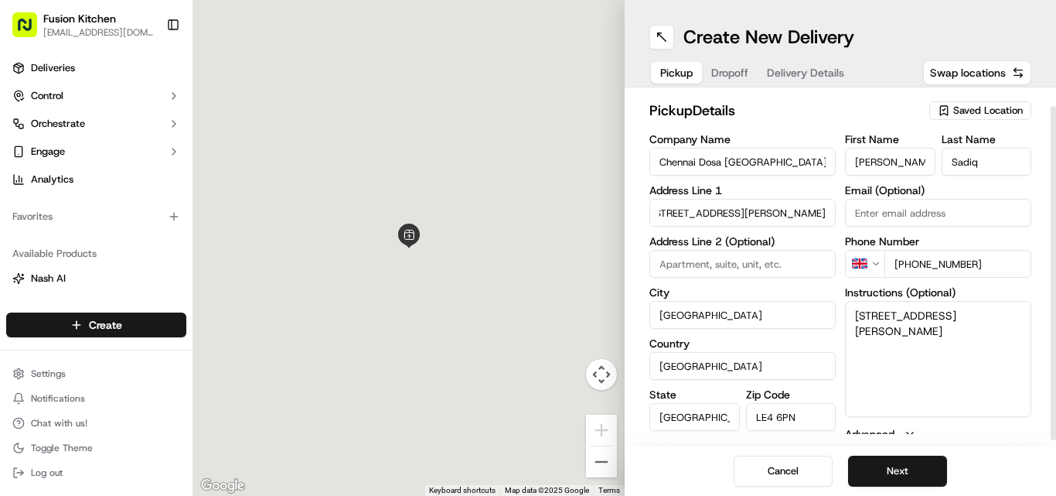
scroll to position [0, 0]
type input "[STREET_ADDRESS][PERSON_NAME]"
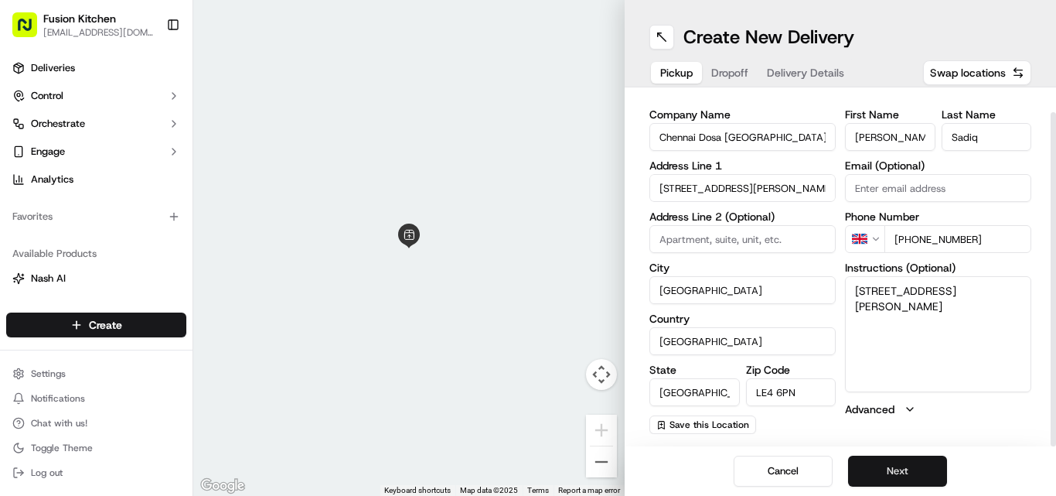
click at [891, 485] on button "Next" at bounding box center [897, 470] width 99 height 31
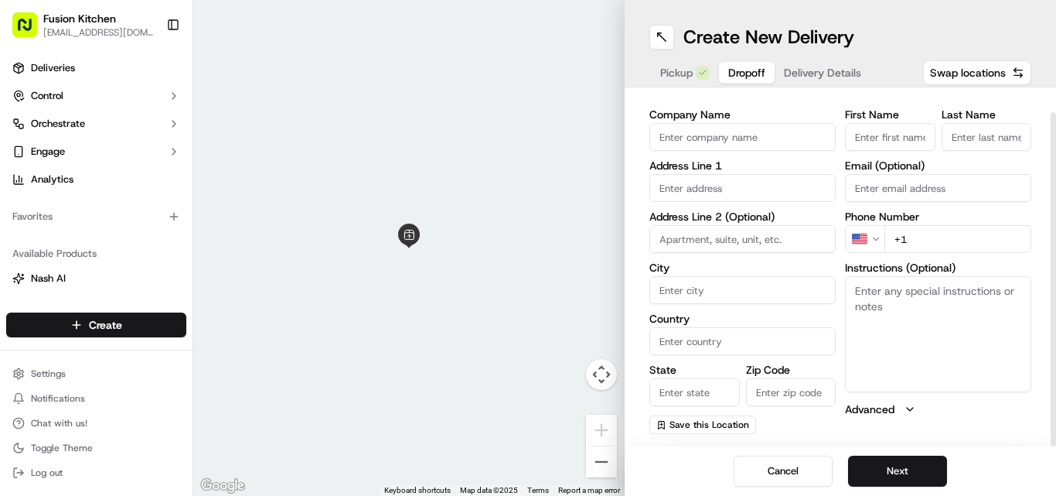
click at [910, 329] on textarea "Instructions (Optional)" at bounding box center [938, 334] width 186 height 116
paste textarea "[PERSON_NAME] | 07341829081 [STREET_ADDRESS]"
click at [857, 289] on textarea "[PERSON_NAME] | 07341829081 [STREET_ADDRESS]" at bounding box center [938, 334] width 186 height 116
drag, startPoint x: 857, startPoint y: 289, endPoint x: 915, endPoint y: 289, distance: 57.2
click at [915, 289] on textarea "[PERSON_NAME] | 07341829081 [STREET_ADDRESS]" at bounding box center [938, 334] width 186 height 116
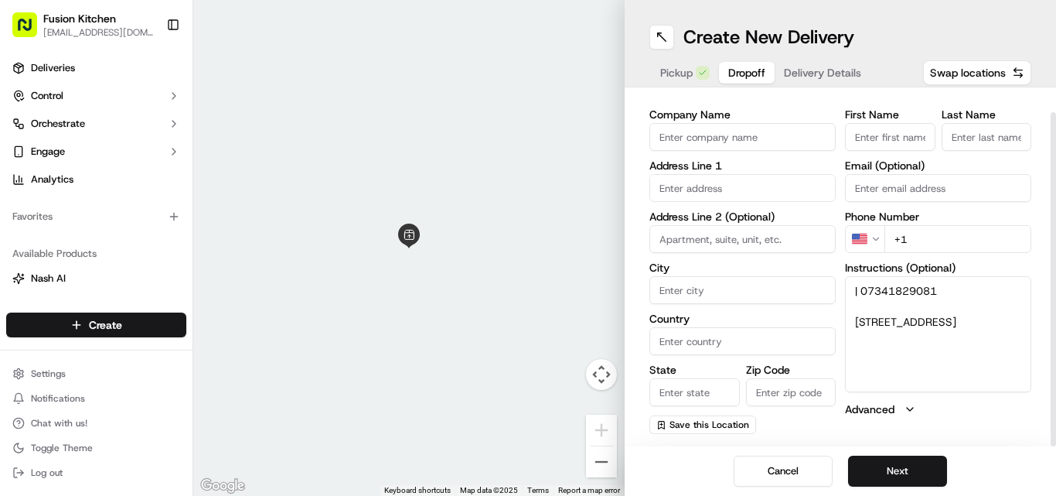
type textarea "| 07341829081 [STREET_ADDRESS]"
click at [890, 155] on div "First Name Last Name Email (Optional) Phone Number US +1 Instructions (Optional…" at bounding box center [938, 271] width 186 height 325
click at [888, 131] on input "First Name" at bounding box center [890, 137] width 90 height 28
paste input "[PERSON_NAME]"
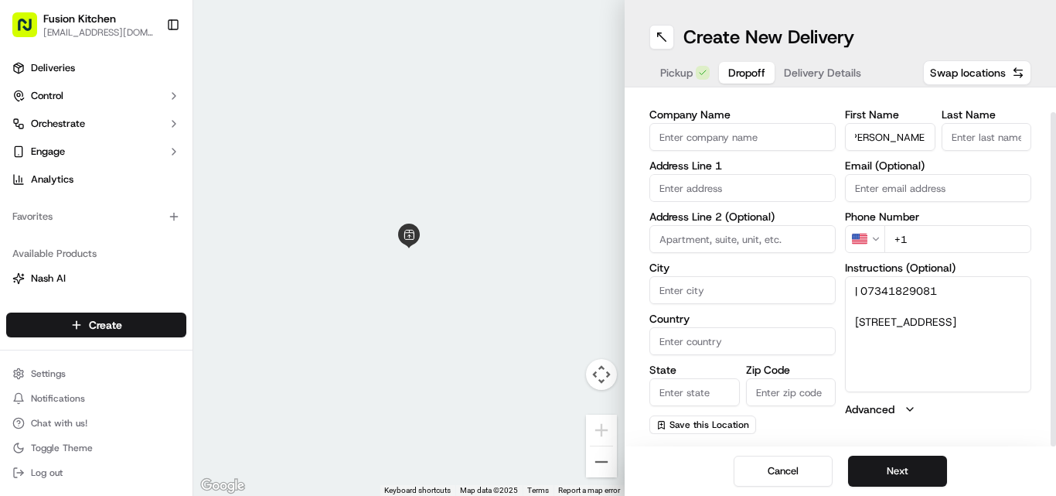
type input "[PERSON_NAME]"
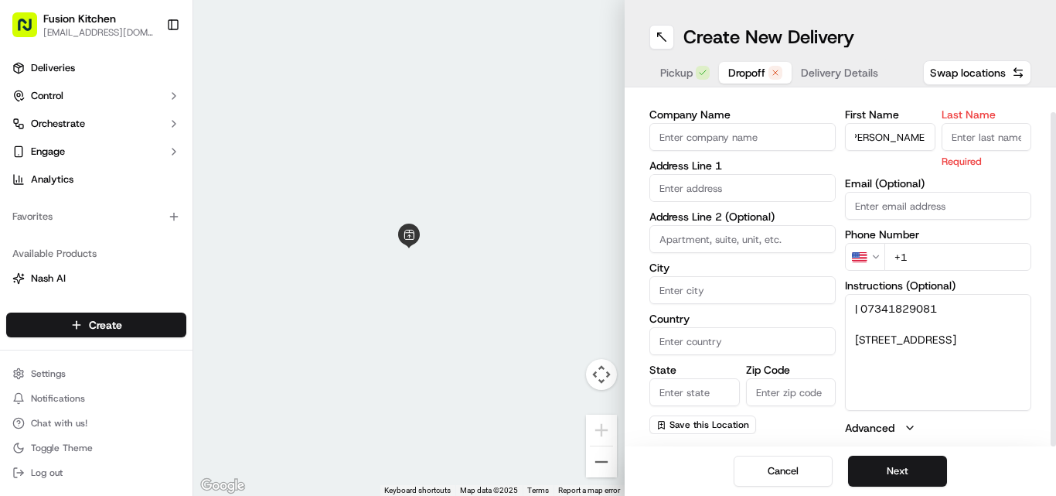
click at [968, 145] on input "Last Name" at bounding box center [987, 137] width 90 height 28
paste input "[PERSON_NAME]"
click at [966, 128] on input "[PERSON_NAME]" at bounding box center [987, 137] width 90 height 28
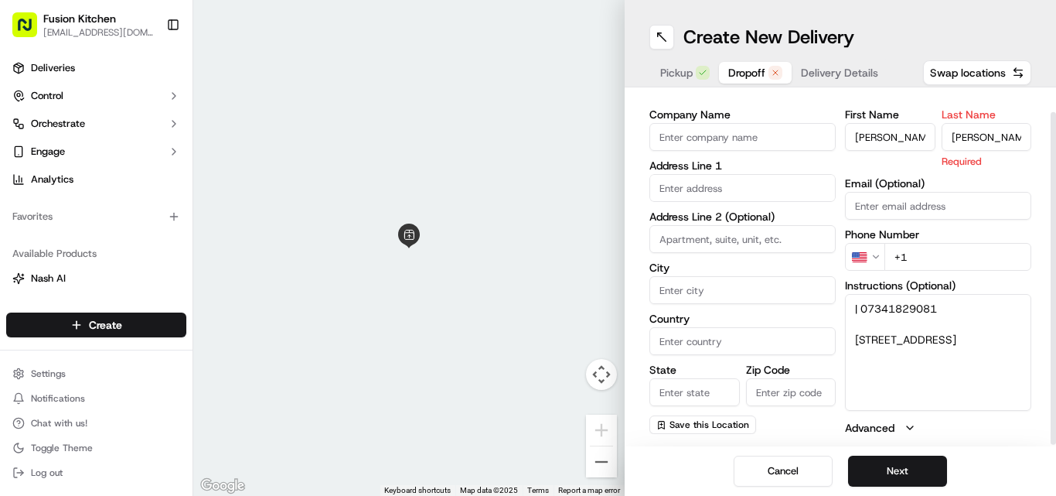
type input "[PERSON_NAME]"
click at [904, 143] on input "[PERSON_NAME]" at bounding box center [890, 137] width 90 height 28
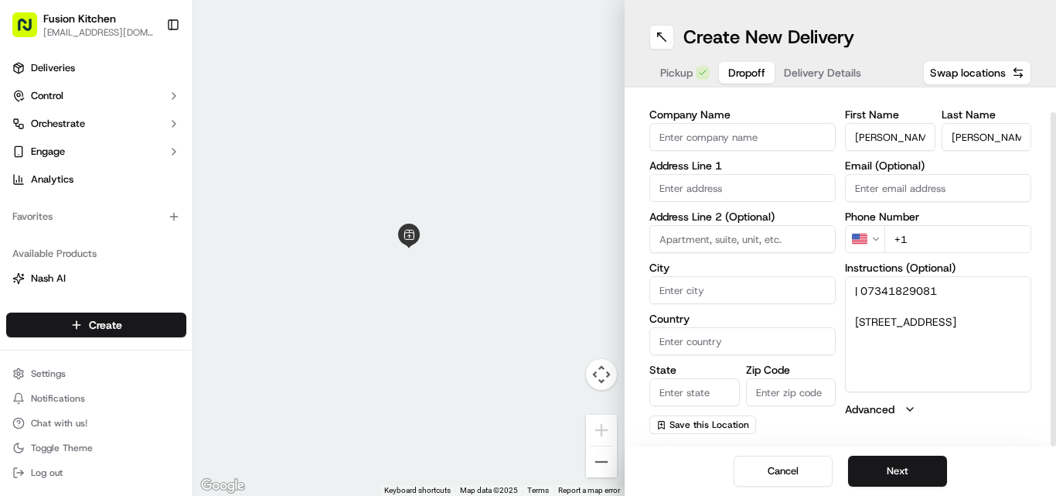
click at [904, 143] on input "[PERSON_NAME]" at bounding box center [890, 137] width 90 height 28
type input "Selvaraj"
click at [874, 285] on textarea "| 07341829081 [STREET_ADDRESS]" at bounding box center [938, 334] width 186 height 116
click at [868, 237] on html "Fusion Kitchen [EMAIL_ADDRESS][DOMAIN_NAME] Toggle Sidebar Deliveries Control O…" at bounding box center [528, 248] width 1056 height 496
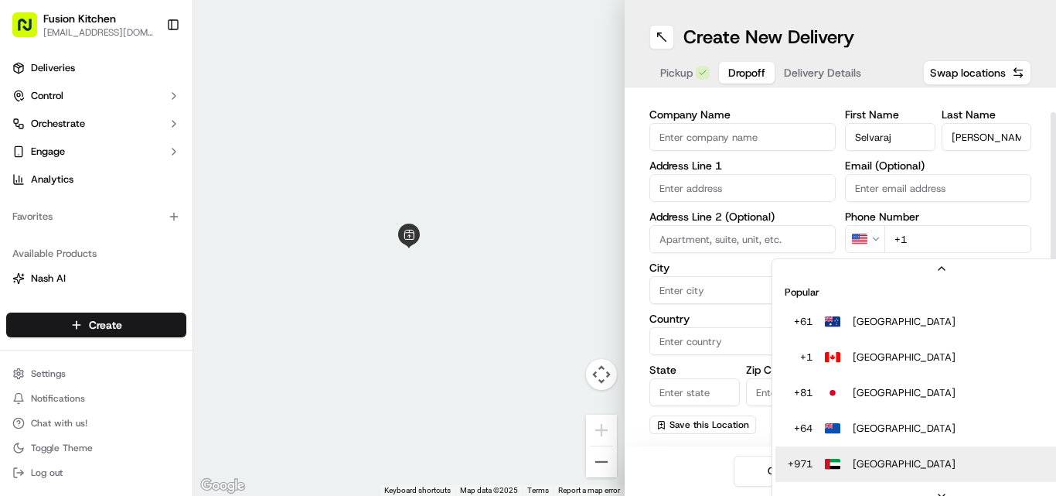
scroll to position [48, 0]
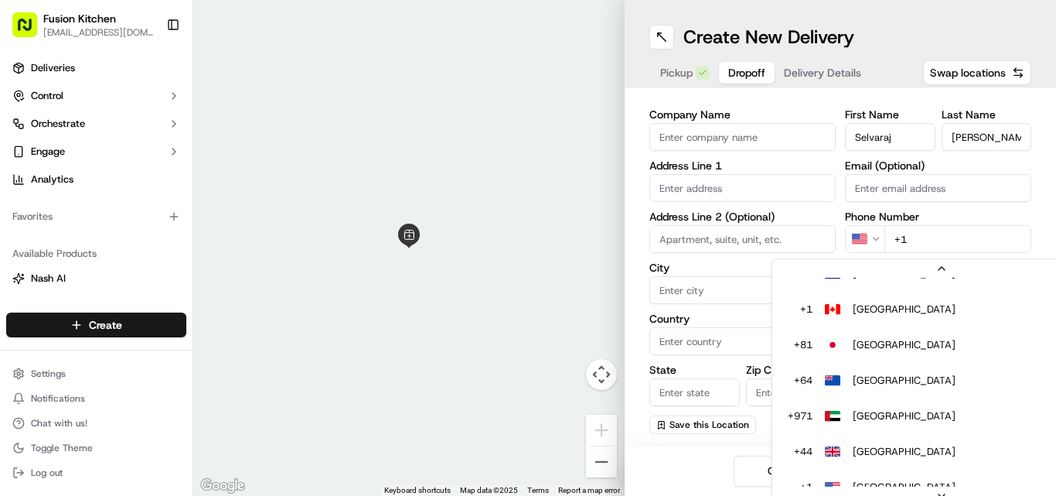
drag, startPoint x: 924, startPoint y: 460, endPoint x: 937, endPoint y: 267, distance: 193.0
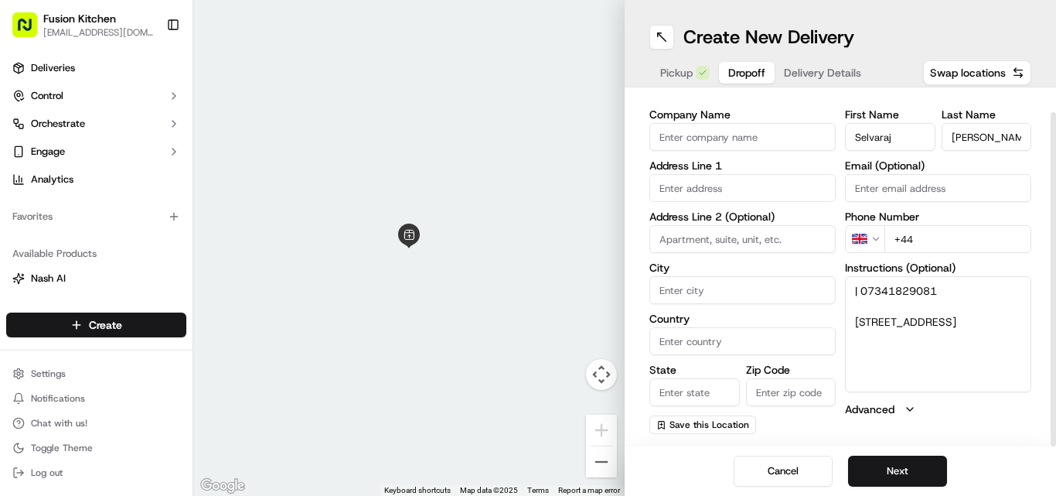
click at [939, 242] on input "+44" at bounding box center [957, 239] width 147 height 28
paste input "07341 829081"
type input "[PHONE_NUMBER]"
click at [864, 317] on textarea "| 07341829081 [STREET_ADDRESS]" at bounding box center [938, 334] width 186 height 116
drag, startPoint x: 864, startPoint y: 317, endPoint x: 986, endPoint y: 351, distance: 126.8
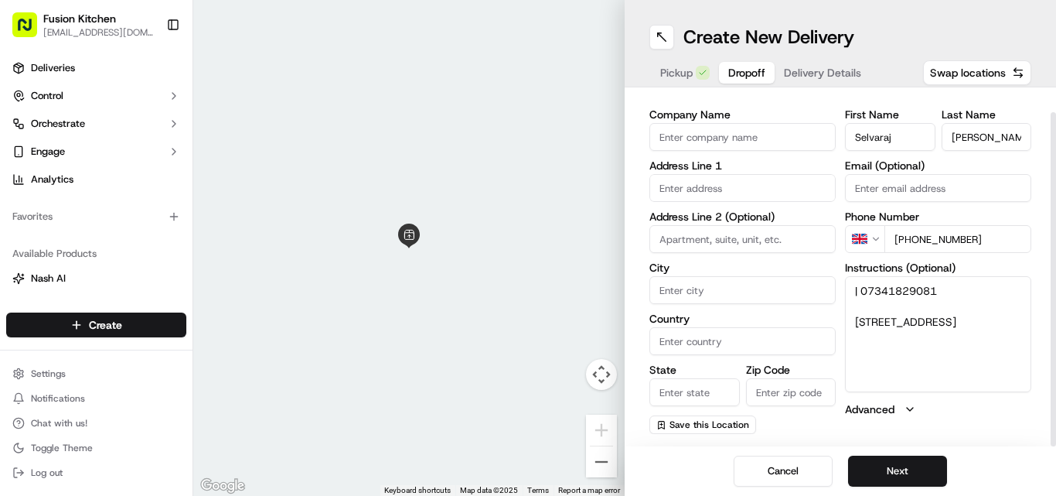
click at [986, 351] on textarea "| 07341829081 [STREET_ADDRESS]" at bounding box center [938, 334] width 186 height 116
click at [766, 175] on input "text" at bounding box center [742, 188] width 186 height 28
paste input "[STREET_ADDRESS]"
click at [702, 225] on div "[STREET_ADDRESS]" at bounding box center [742, 220] width 179 height 23
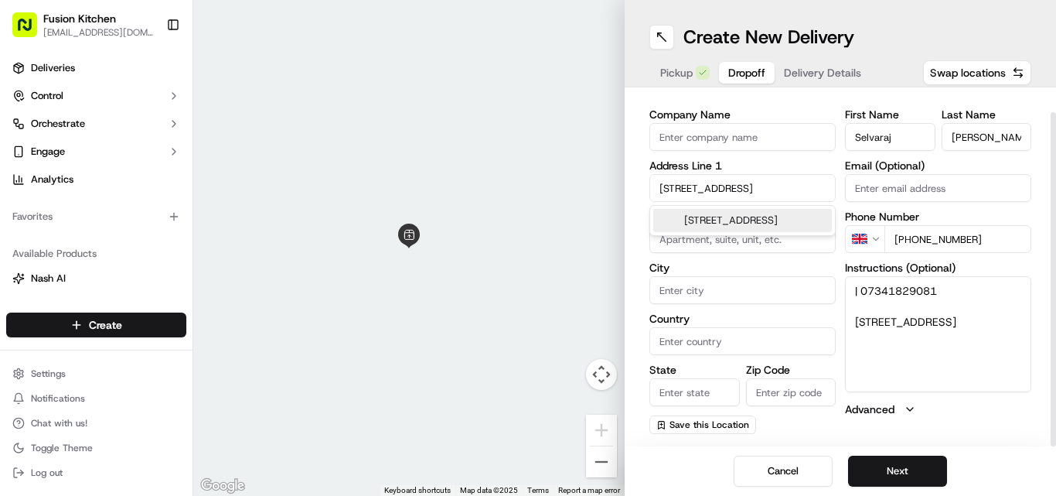
type input "[STREET_ADDRESS]"
type input "49"
type input "[GEOGRAPHIC_DATA]"
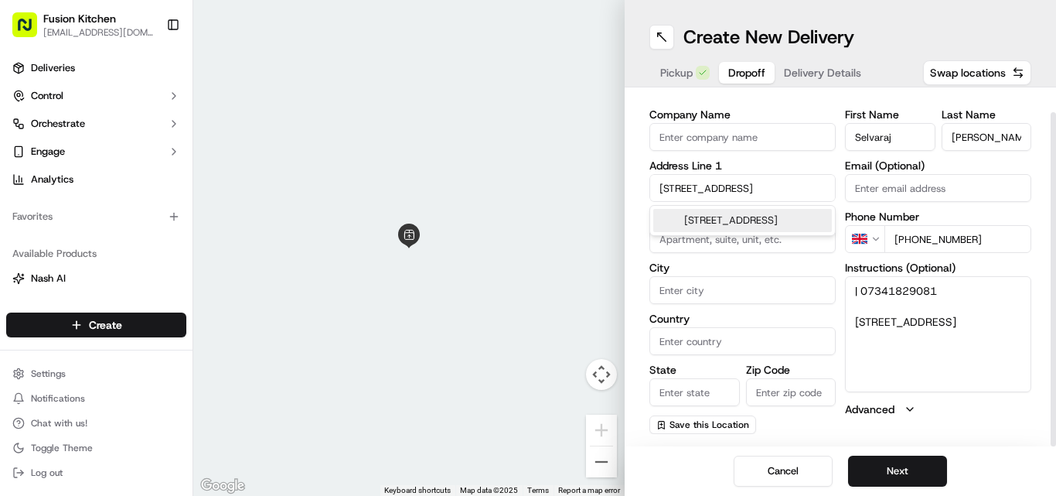
type input "LE4 7YD"
type input "[STREET_ADDRESS]"
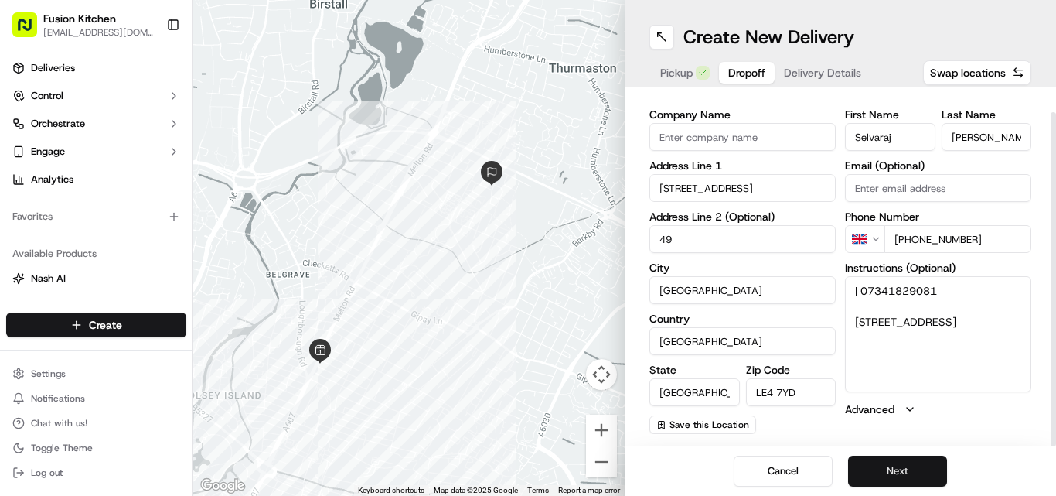
click at [898, 470] on button "Next" at bounding box center [897, 470] width 99 height 31
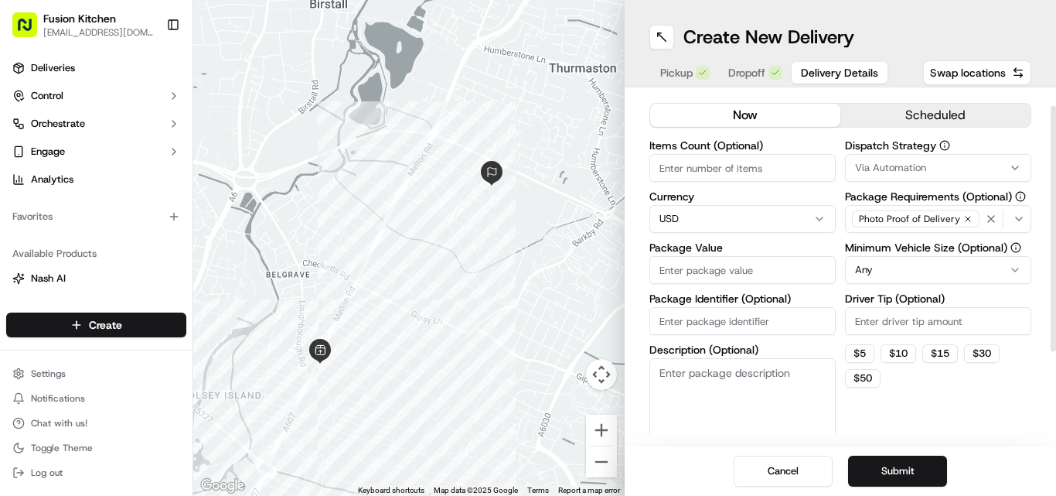
click at [694, 220] on html "Fusion Kitchen [EMAIL_ADDRESS][DOMAIN_NAME] Toggle Sidebar Deliveries Control O…" at bounding box center [528, 248] width 1056 height 496
click at [772, 250] on label "Package Value" at bounding box center [742, 247] width 186 height 11
click at [772, 256] on input "Package Value" at bounding box center [742, 270] width 186 height 28
click at [765, 261] on input "Package Value" at bounding box center [742, 270] width 186 height 28
paste input "25.68"
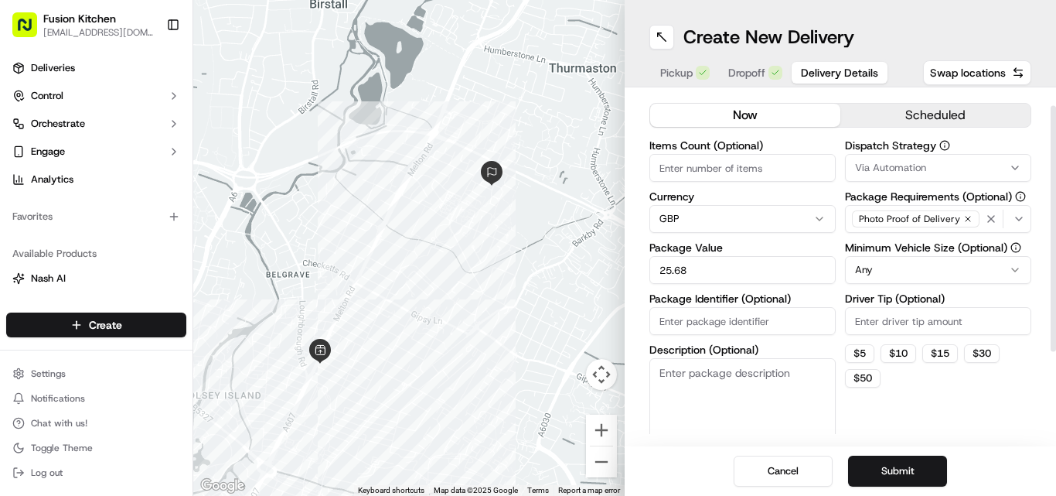
type input "25.68"
click at [902, 488] on div "Cancel Submit" at bounding box center [840, 470] width 431 height 49
click at [902, 475] on button "Submit" at bounding box center [897, 470] width 99 height 31
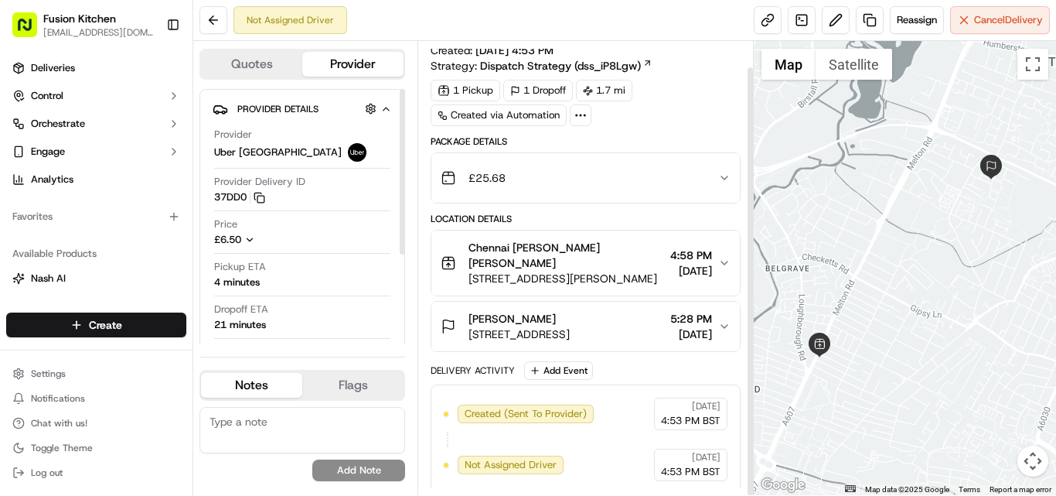
scroll to position [27, 0]
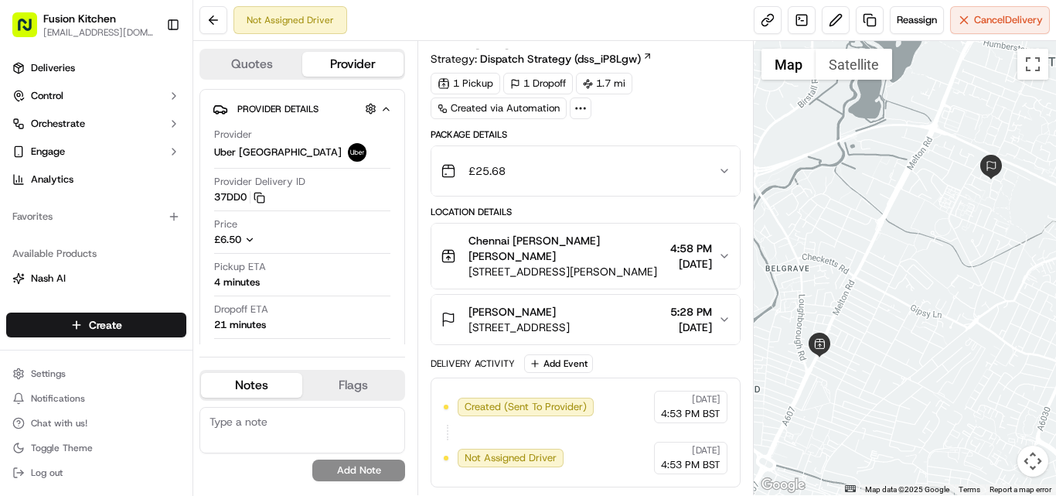
click at [570, 327] on span "[STREET_ADDRESS]" at bounding box center [519, 326] width 101 height 15
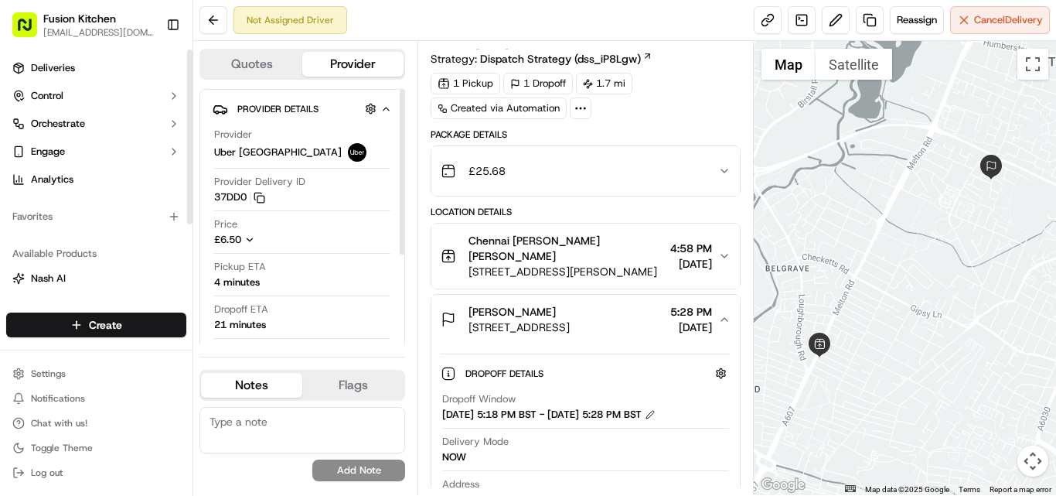
drag, startPoint x: 77, startPoint y: 62, endPoint x: 161, endPoint y: 237, distance: 194.0
click at [79, 63] on link "Deliveries" at bounding box center [96, 68] width 180 height 25
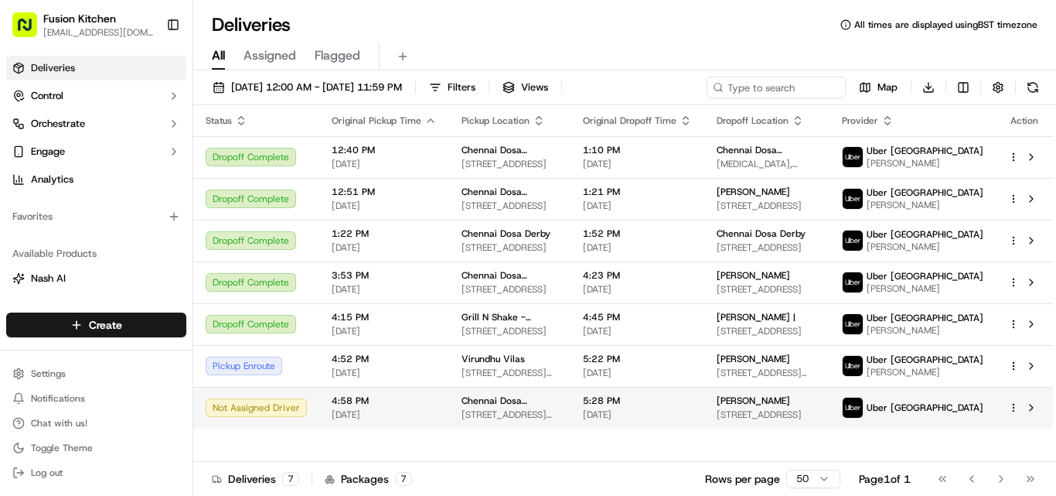
click at [528, 407] on span "Chennai Dosa [GEOGRAPHIC_DATA]" at bounding box center [510, 400] width 97 height 12
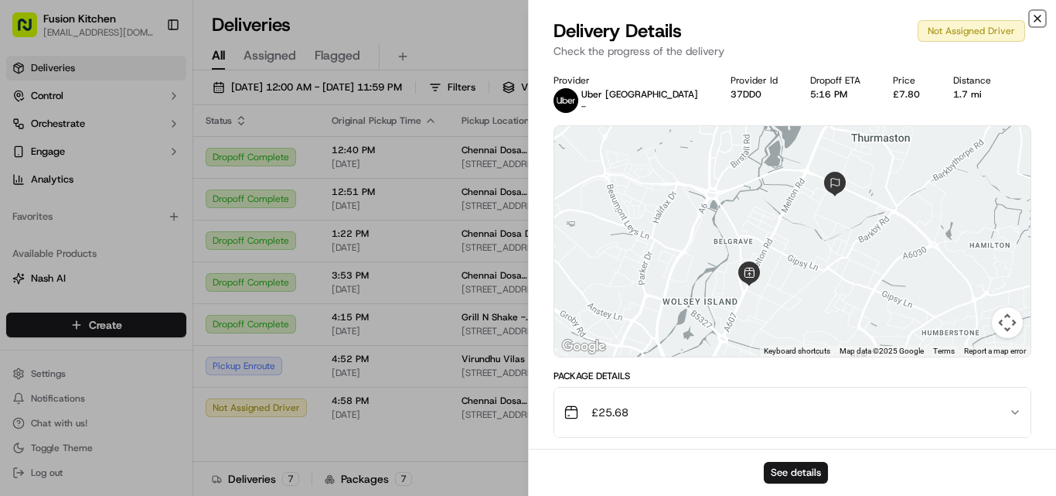
click at [1036, 20] on icon "button" at bounding box center [1037, 18] width 6 height 6
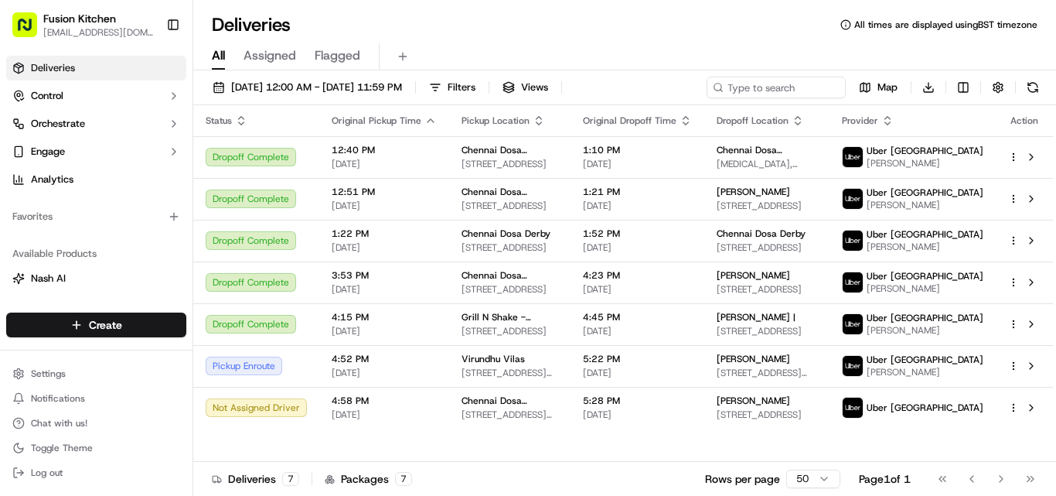
click at [491, 33] on div "Deliveries All times are displayed using BST timezone" at bounding box center [624, 24] width 863 height 25
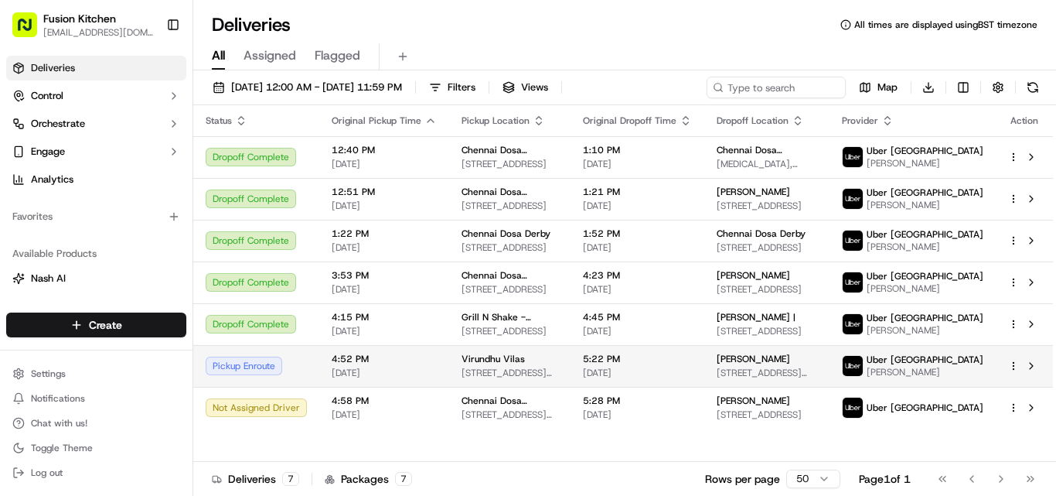
click at [499, 379] on span "[STREET_ADDRESS][PERSON_NAME]" at bounding box center [510, 372] width 97 height 12
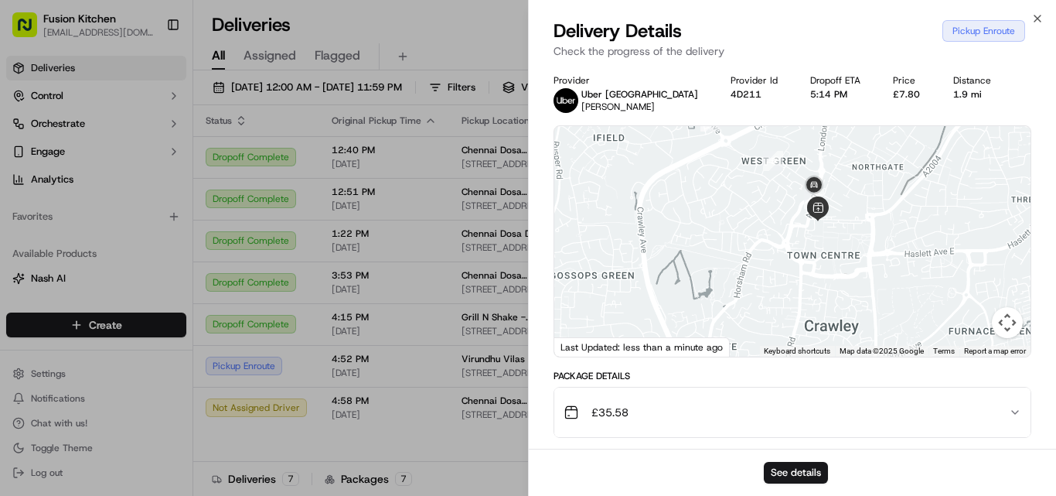
drag, startPoint x: 838, startPoint y: 168, endPoint x: 806, endPoint y: 252, distance: 90.0
click at [806, 252] on div at bounding box center [792, 241] width 476 height 230
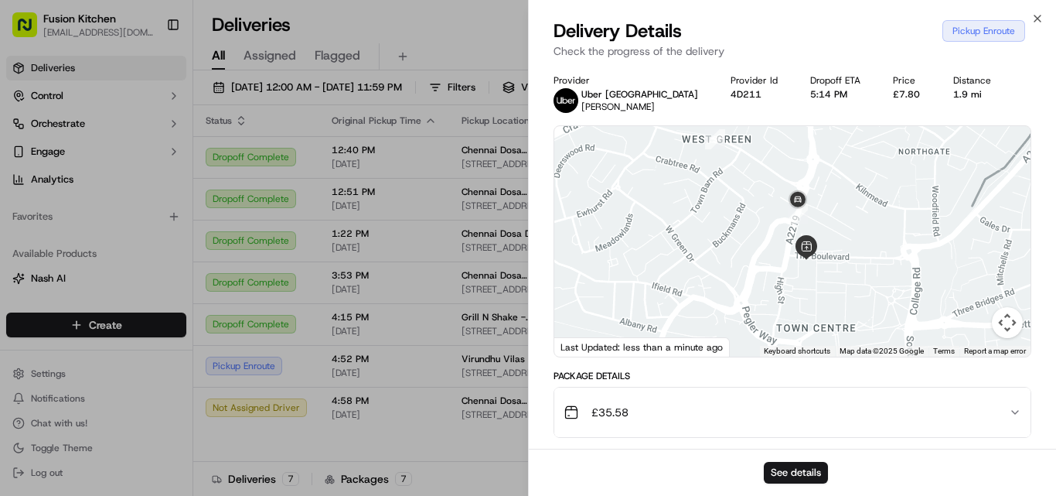
drag, startPoint x: 848, startPoint y: 218, endPoint x: 828, endPoint y: 280, distance: 65.0
click at [828, 280] on div at bounding box center [792, 241] width 476 height 230
click at [1041, 22] on icon "button" at bounding box center [1037, 18] width 6 height 6
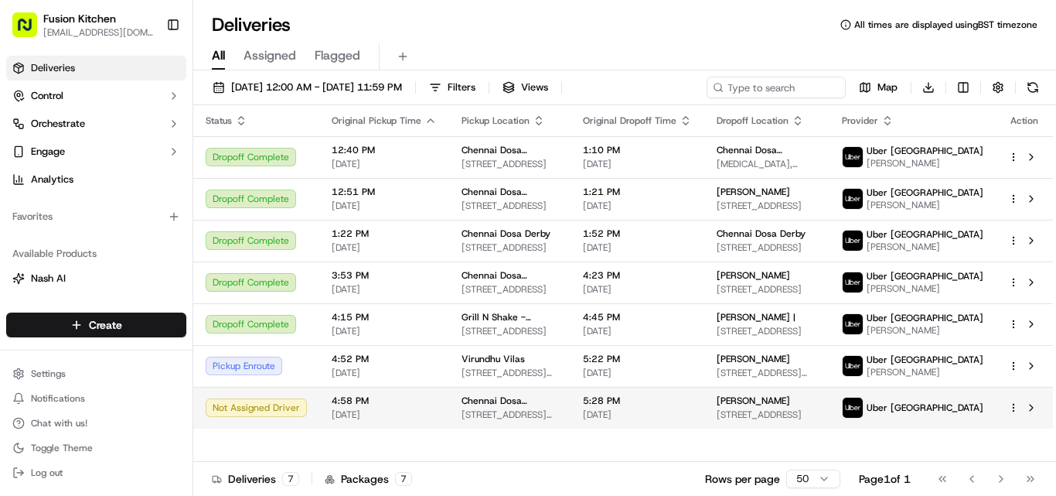
click at [491, 407] on span "Chennai Dosa [GEOGRAPHIC_DATA]" at bounding box center [510, 400] width 97 height 12
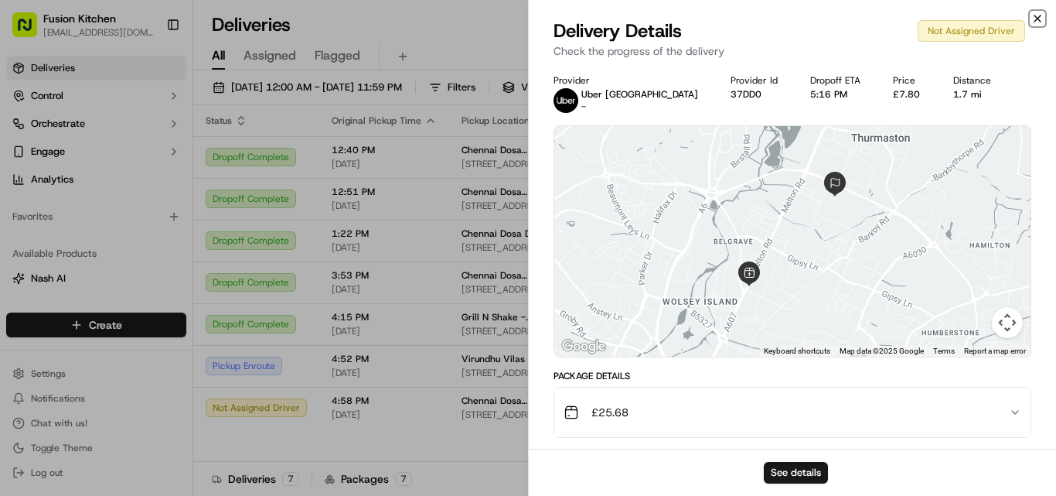
click at [1036, 14] on icon "button" at bounding box center [1037, 18] width 12 height 12
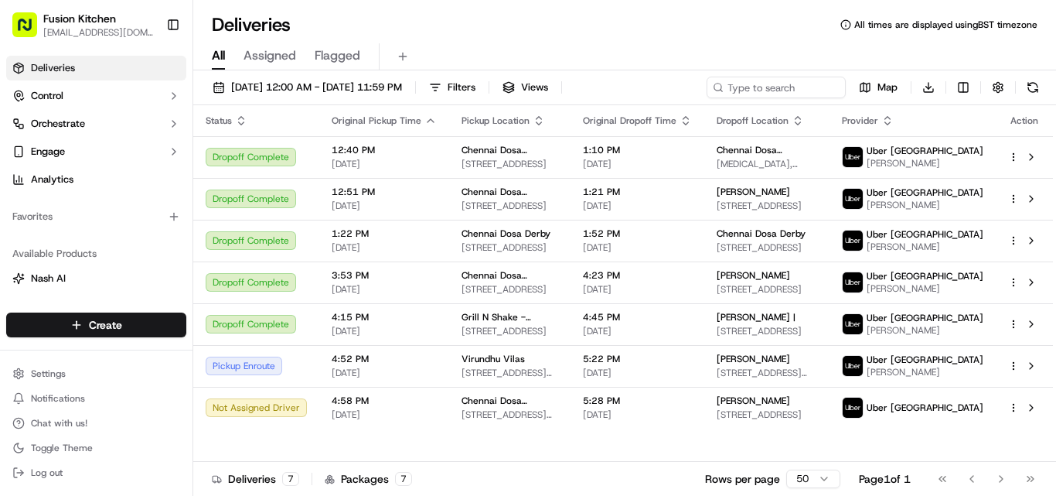
click at [595, 446] on div "Status Original Pickup Time Pickup Location Original Dropoff Time Dropoff Locat…" at bounding box center [623, 283] width 860 height 356
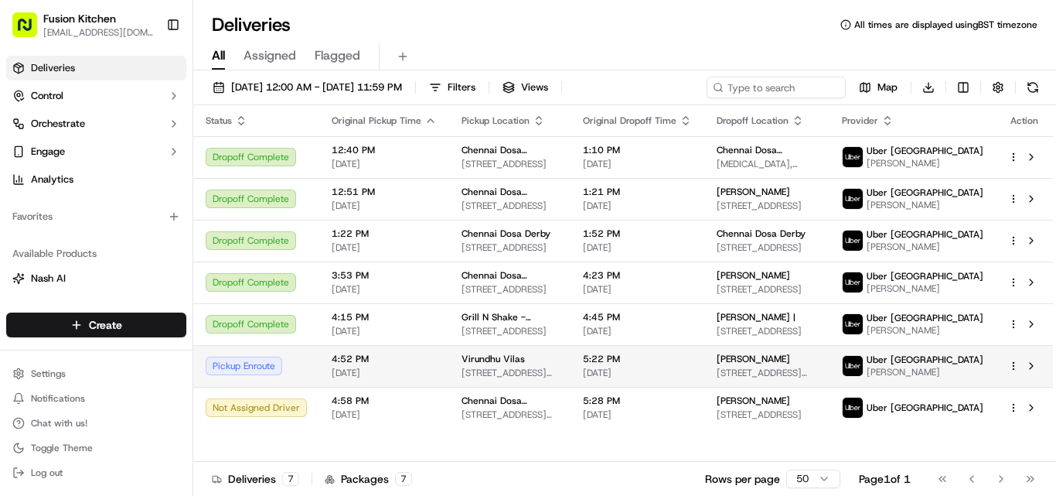
click at [478, 379] on span "[STREET_ADDRESS][PERSON_NAME]" at bounding box center [510, 372] width 97 height 12
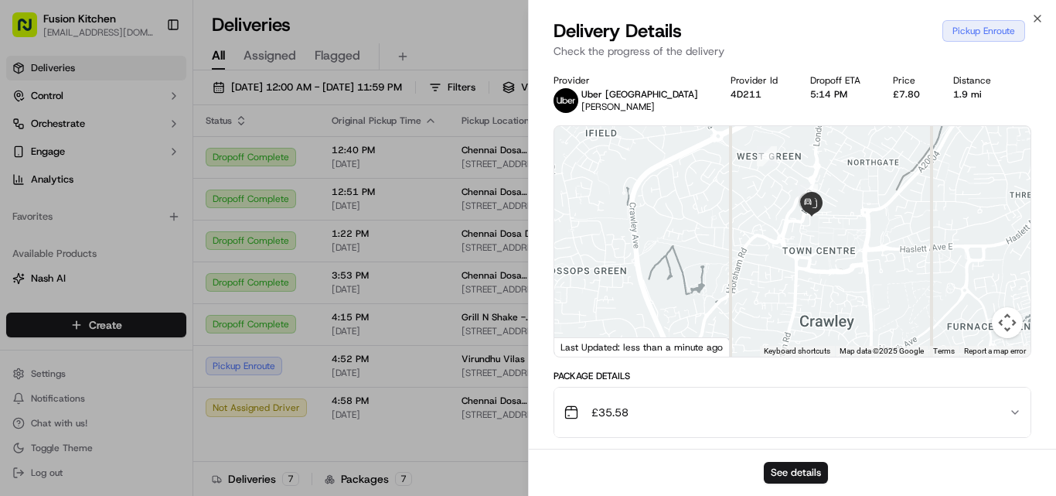
drag, startPoint x: 820, startPoint y: 163, endPoint x: 812, endPoint y: 268, distance: 105.5
click at [812, 268] on div at bounding box center [792, 241] width 476 height 230
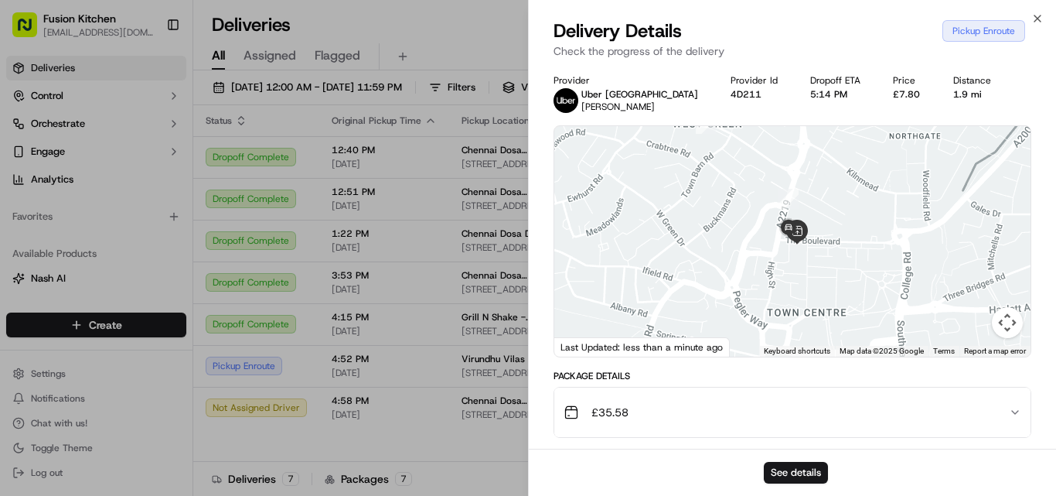
drag, startPoint x: 811, startPoint y: 233, endPoint x: 813, endPoint y: 258, distance: 25.6
click at [813, 258] on div at bounding box center [792, 241] width 476 height 230
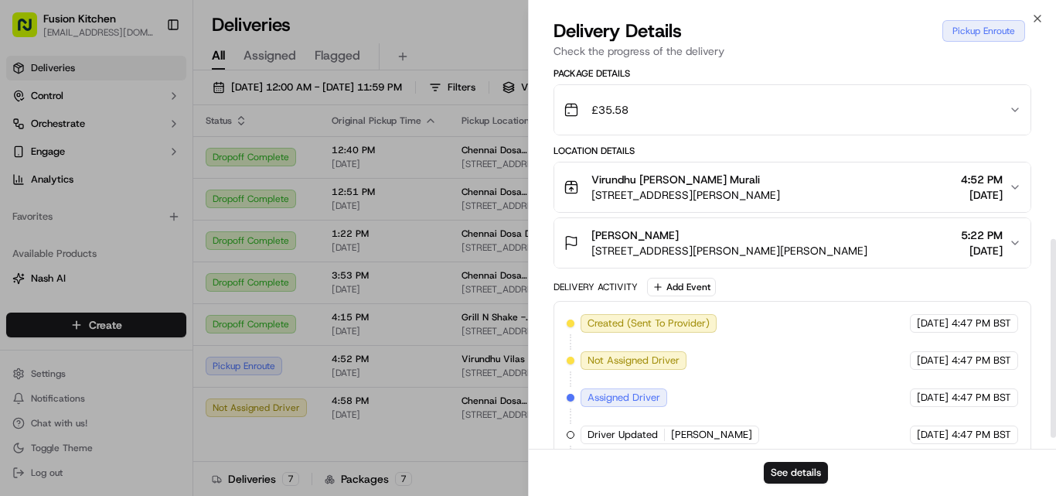
scroll to position [357, 0]
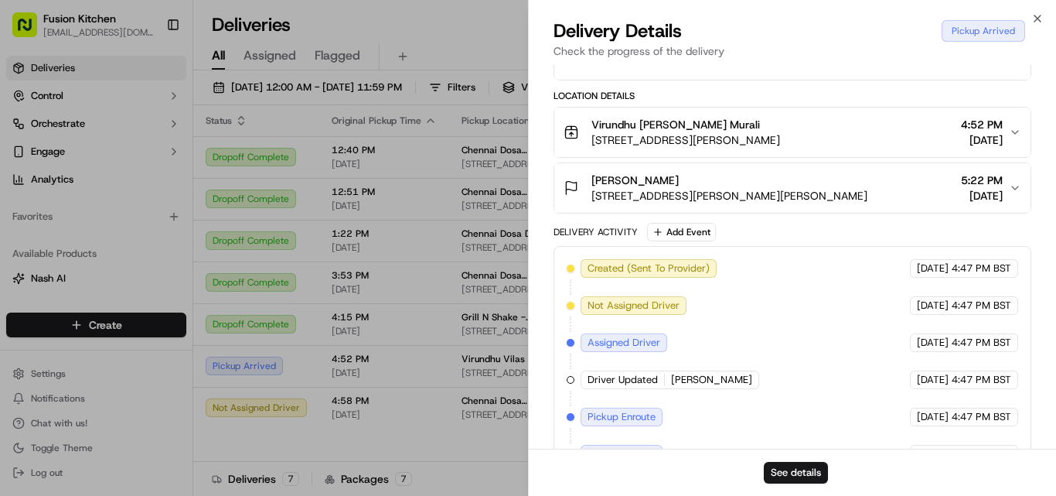
click at [738, 135] on span "[STREET_ADDRESS][PERSON_NAME]" at bounding box center [685, 139] width 189 height 15
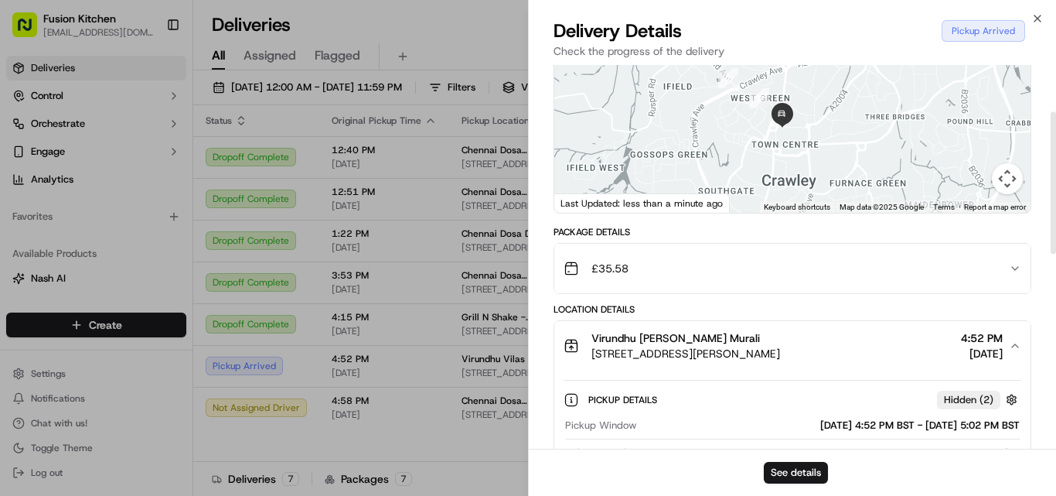
scroll to position [125, 0]
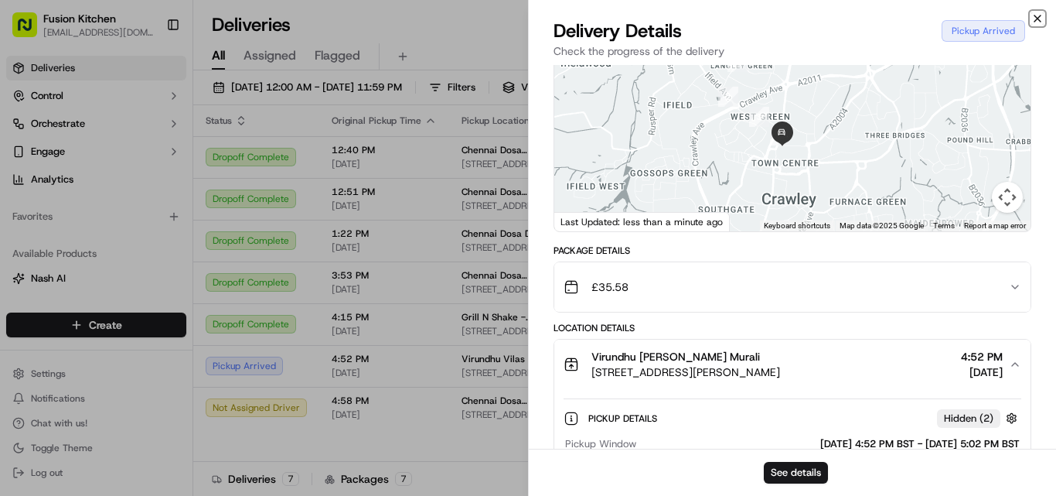
click at [1038, 19] on icon "button" at bounding box center [1037, 18] width 6 height 6
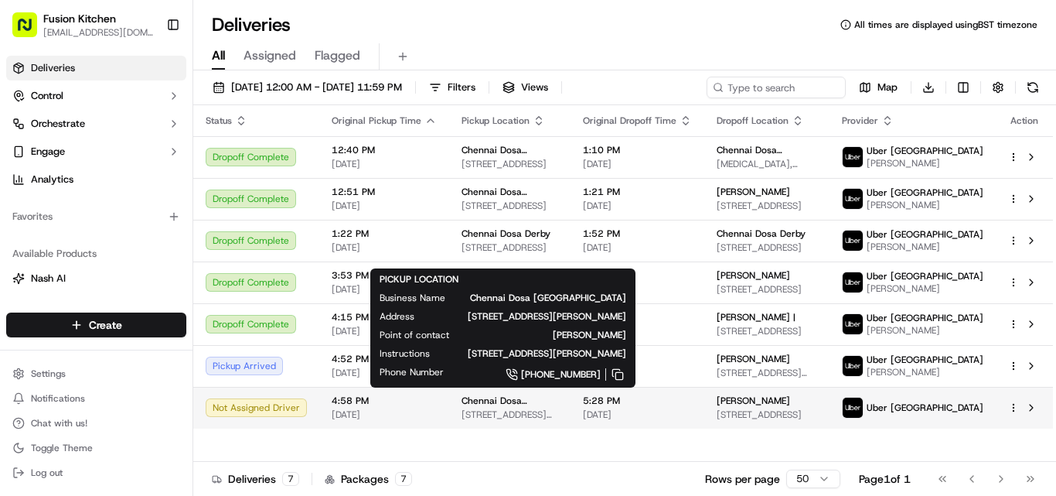
click at [496, 407] on span "Chennai Dosa [GEOGRAPHIC_DATA]" at bounding box center [510, 400] width 97 height 12
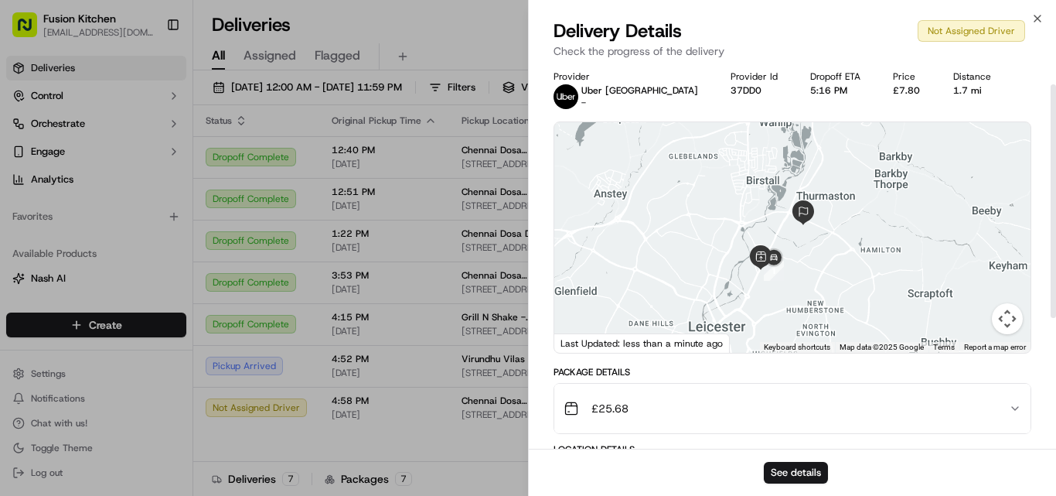
scroll to position [0, 0]
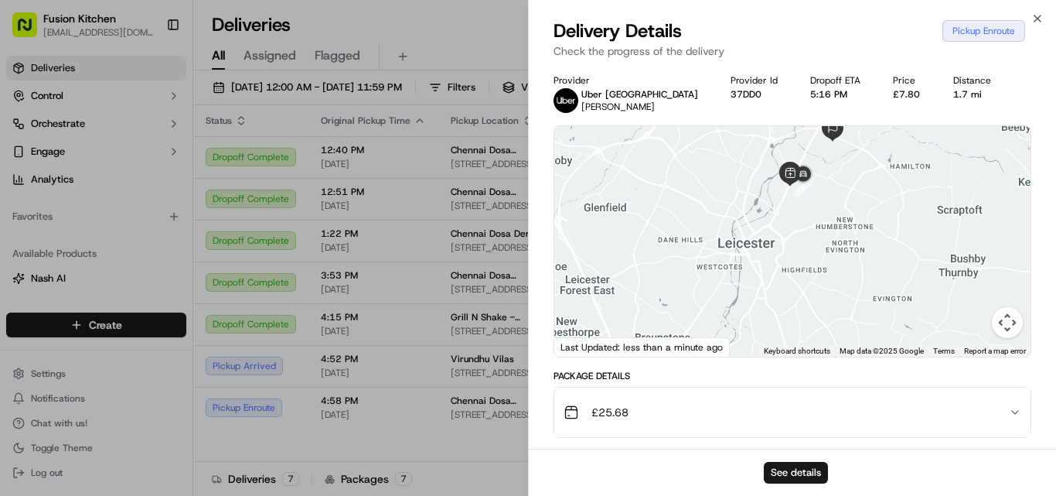
drag, startPoint x: 796, startPoint y: 230, endPoint x: 825, endPoint y: 143, distance: 92.2
click at [825, 143] on div at bounding box center [792, 241] width 476 height 230
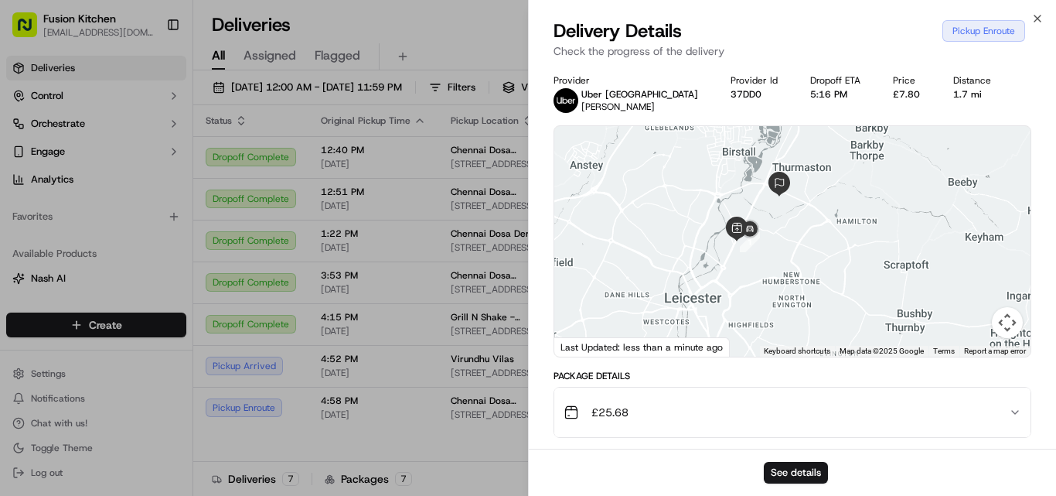
drag, startPoint x: 780, startPoint y: 252, endPoint x: 747, endPoint y: 287, distance: 48.1
click at [747, 287] on div at bounding box center [792, 241] width 476 height 230
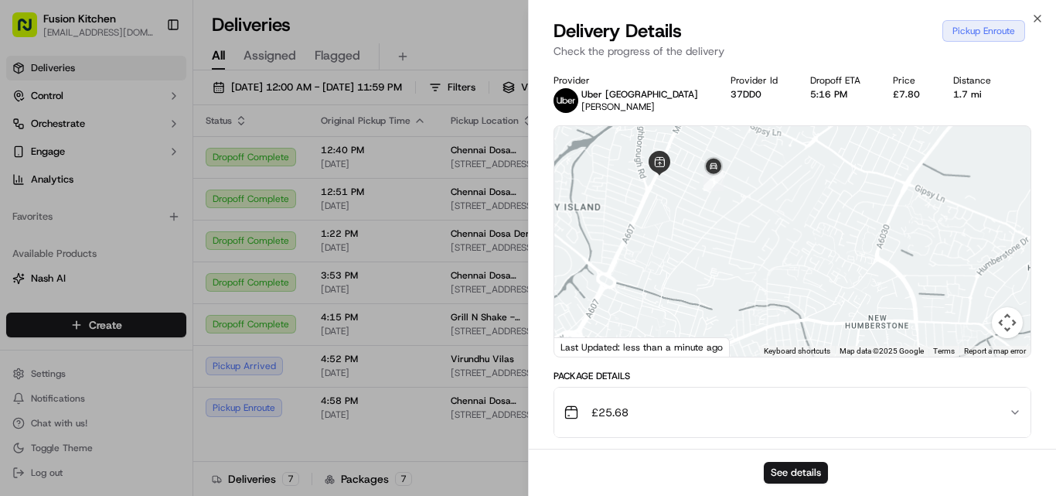
drag, startPoint x: 813, startPoint y: 277, endPoint x: 823, endPoint y: 279, distance: 10.3
click at [823, 279] on div at bounding box center [792, 241] width 476 height 230
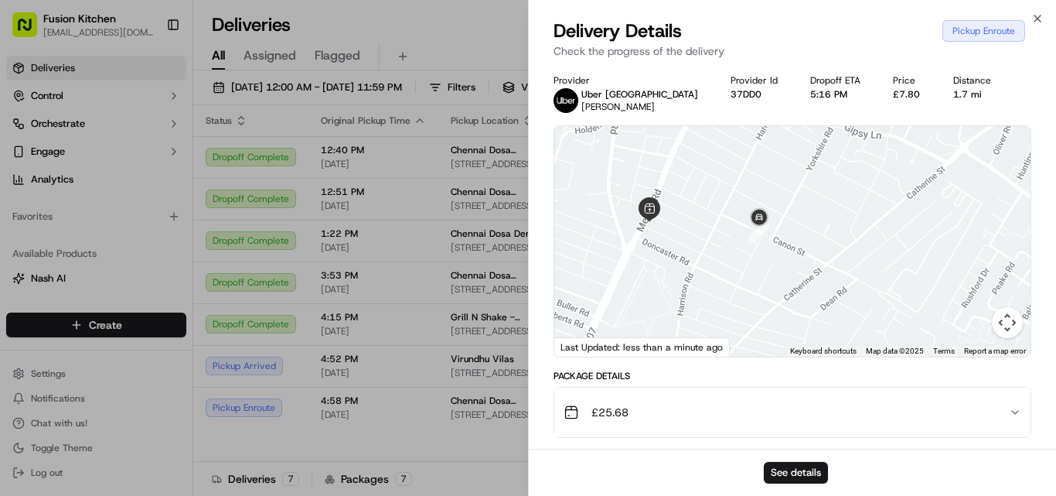
drag, startPoint x: 751, startPoint y: 233, endPoint x: 758, endPoint y: 257, distance: 24.0
click at [758, 257] on div at bounding box center [792, 241] width 476 height 230
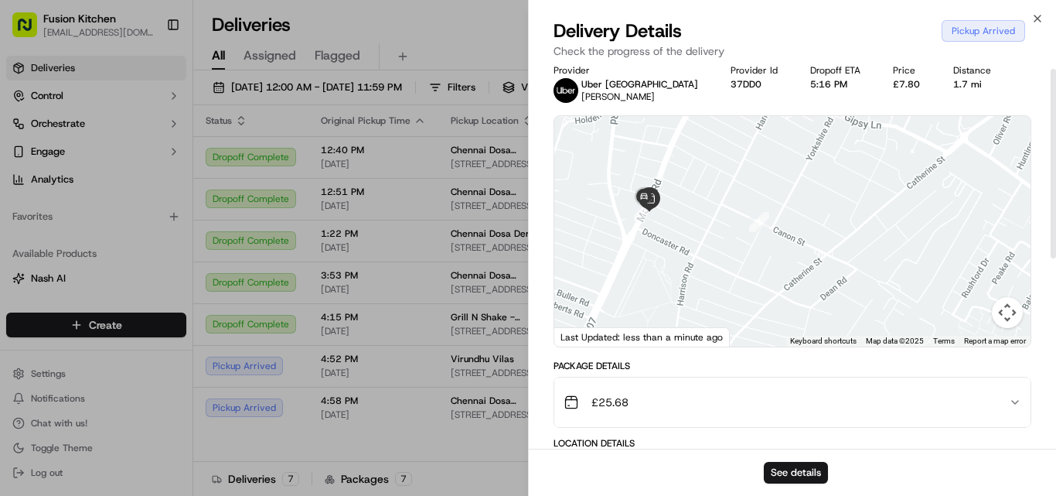
scroll to position [8, 0]
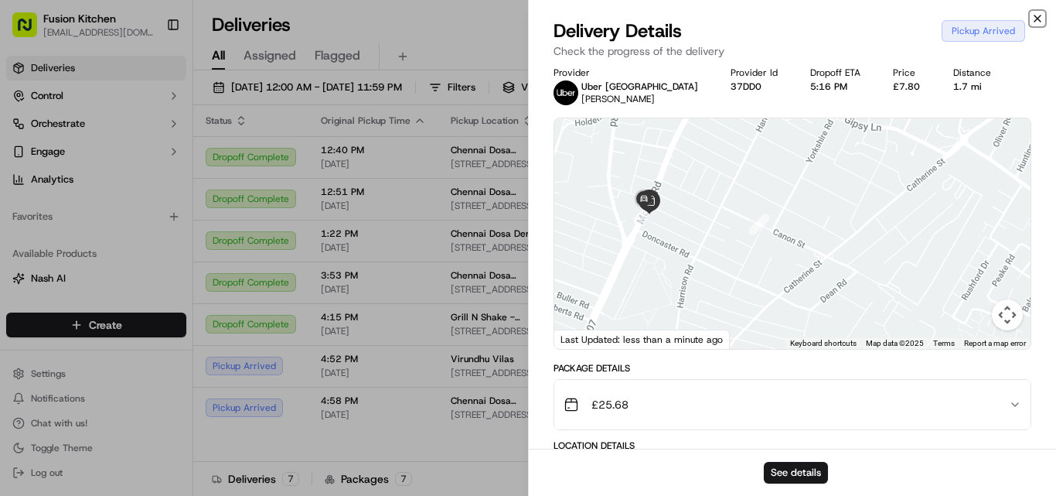
click at [1038, 17] on icon "button" at bounding box center [1037, 18] width 12 height 12
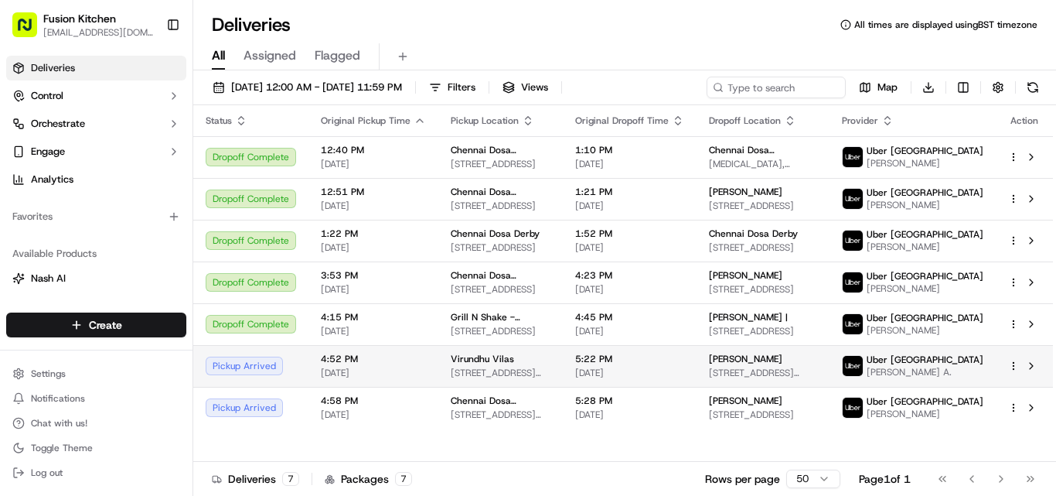
click at [465, 365] on span "Virundhu Vilas" at bounding box center [482, 359] width 63 height 12
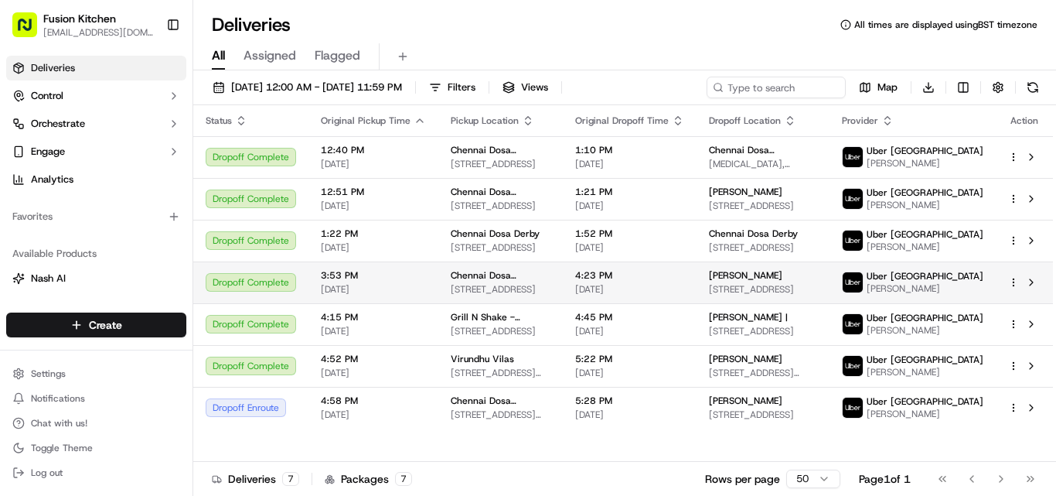
scroll to position [0, 0]
